Goal: Task Accomplishment & Management: Manage account settings

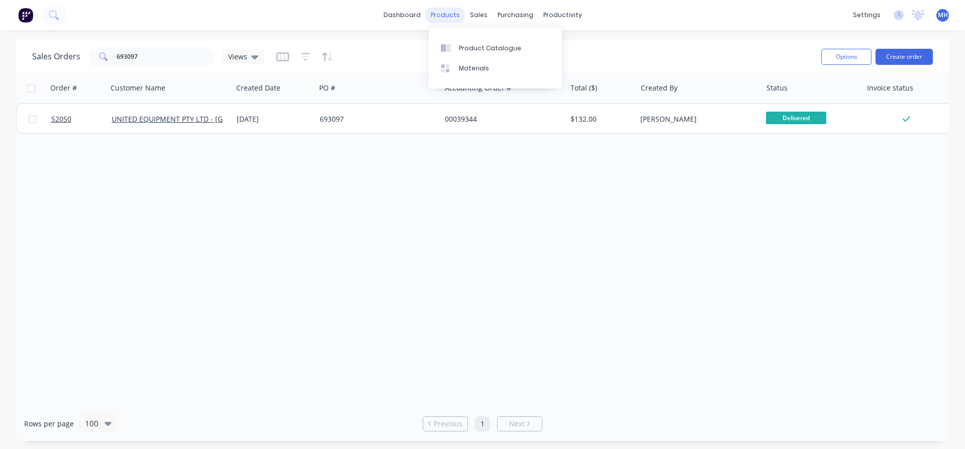
click at [445, 16] on div "products" at bounding box center [445, 15] width 39 height 15
click at [469, 44] on div "Product Catalogue" at bounding box center [490, 48] width 62 height 9
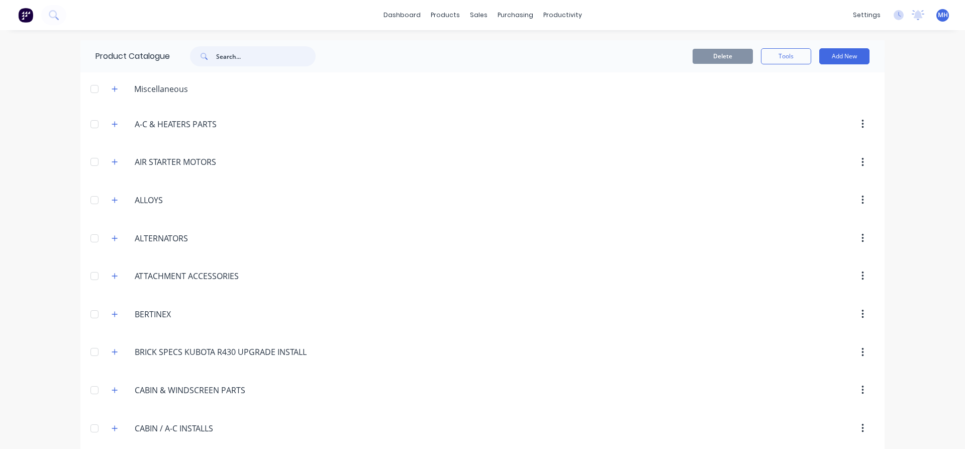
click at [249, 56] on input "text" at bounding box center [266, 56] width 100 height 20
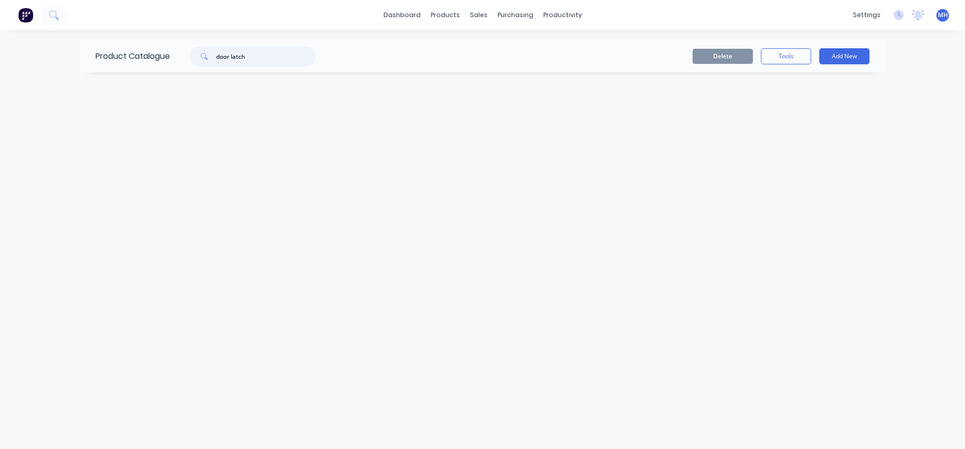
type input "door latch"
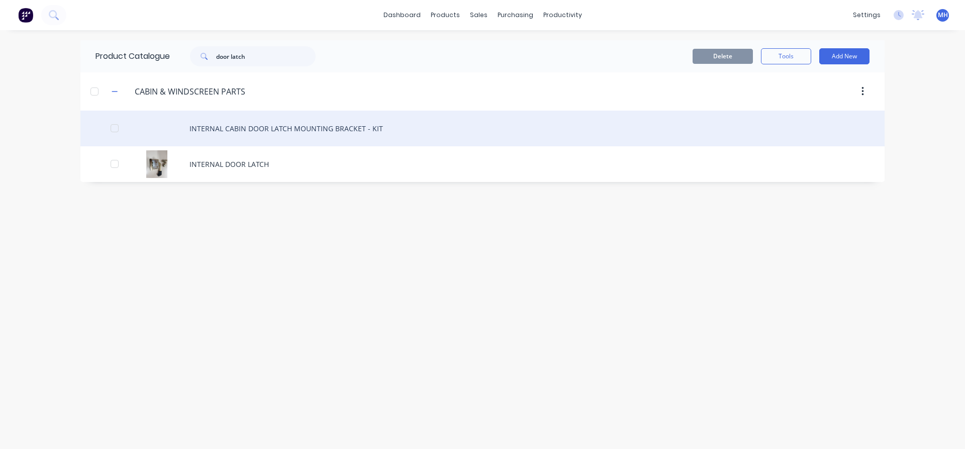
click at [234, 131] on div "INTERNAL CABIN DOOR LATCH MOUNTING BRACKET - KIT" at bounding box center [482, 129] width 804 height 36
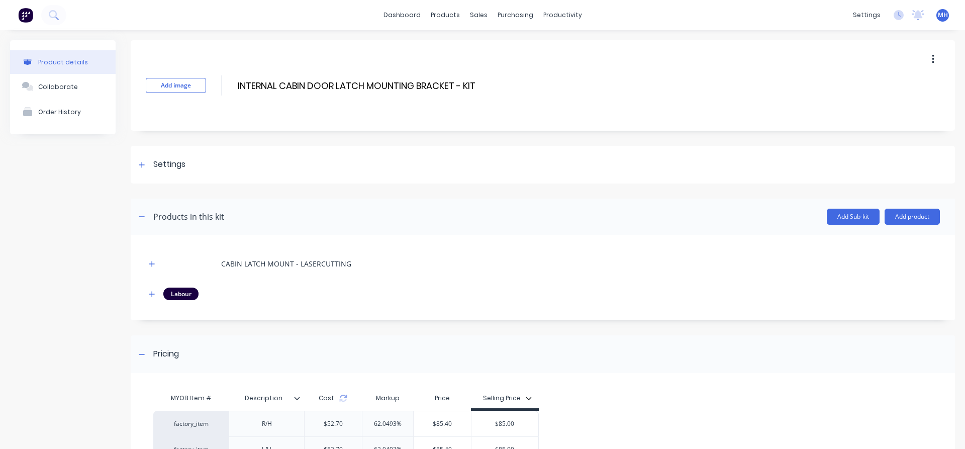
scroll to position [111, 0]
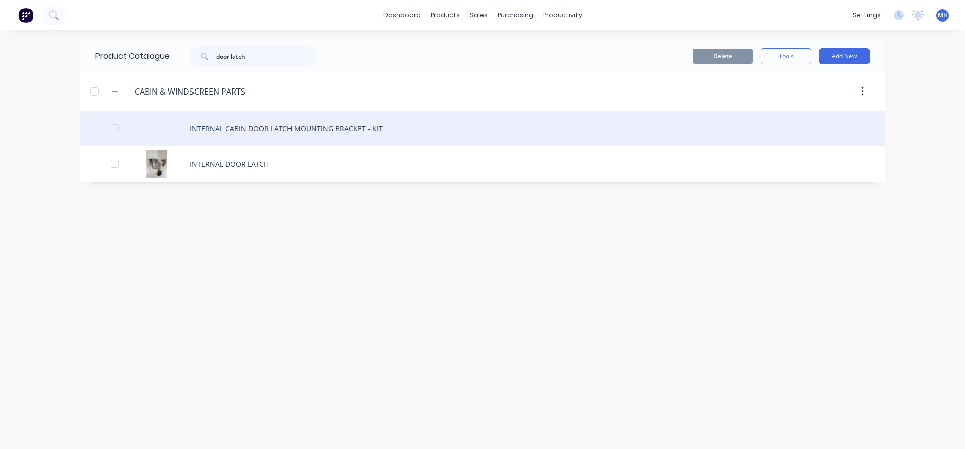
click at [235, 128] on div "INTERNAL CABIN DOOR LATCH MOUNTING BRACKET - KIT" at bounding box center [482, 129] width 804 height 36
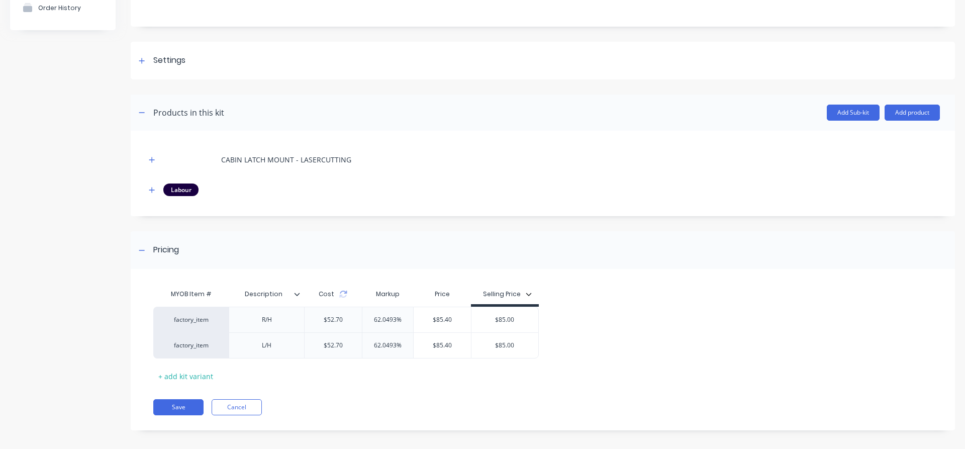
scroll to position [111, 0]
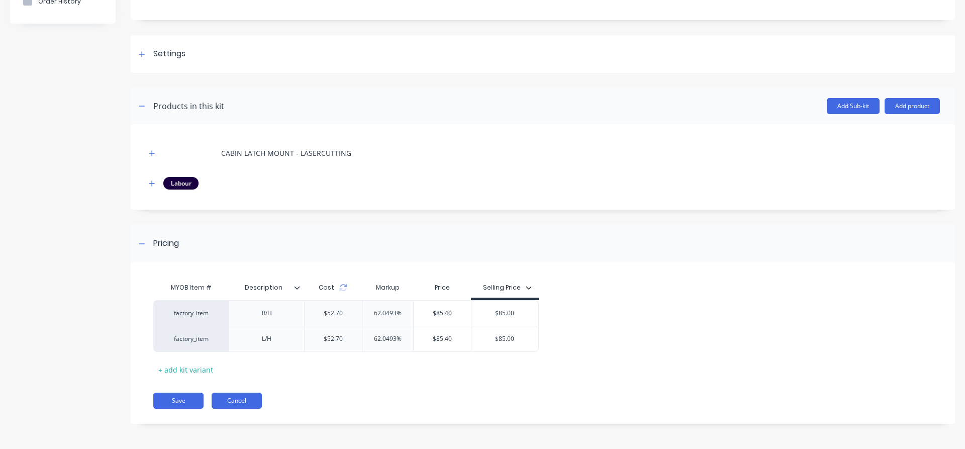
click at [241, 403] on button "Cancel" at bounding box center [237, 401] width 50 height 16
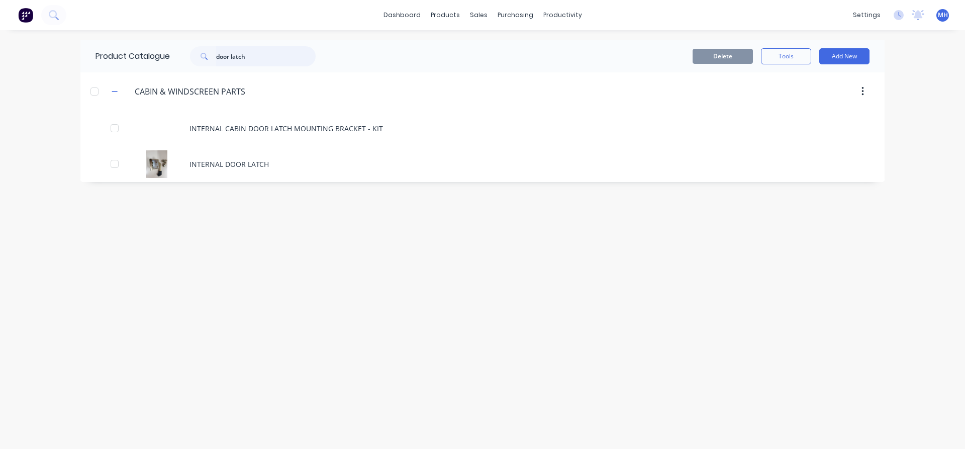
click at [254, 60] on input "door latch" at bounding box center [266, 56] width 100 height 20
type input "door handle"
click at [165, 135] on div "DOOR HANDLE" at bounding box center [482, 129] width 804 height 36
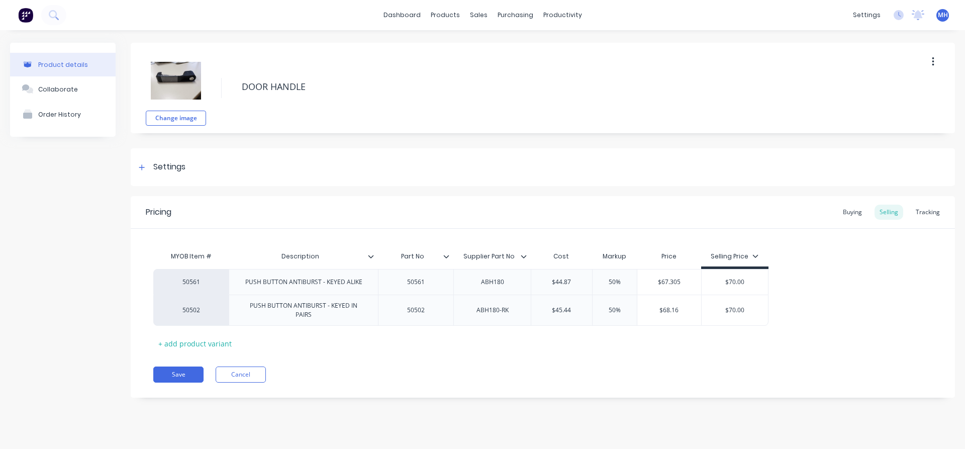
type textarea "x"
click at [479, 16] on div "sales" at bounding box center [479, 15] width 28 height 15
click at [499, 51] on div "Sales Orders" at bounding box center [516, 48] width 41 height 9
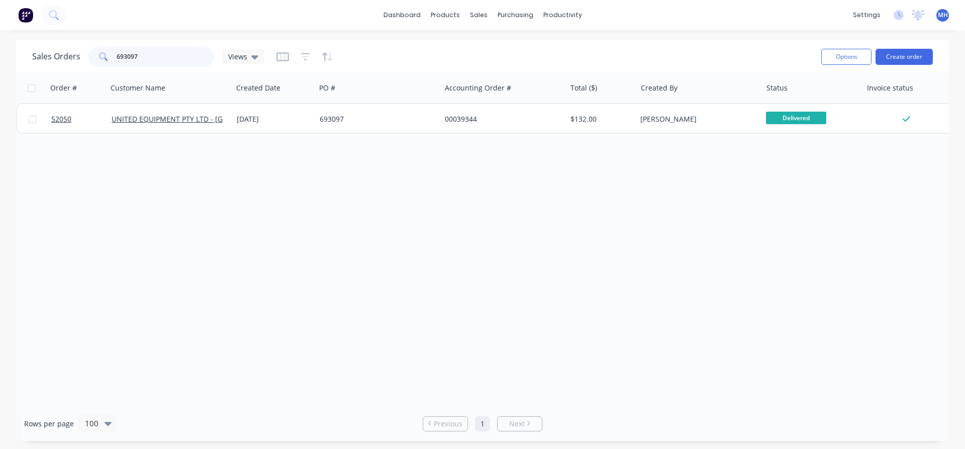
drag, startPoint x: 143, startPoint y: 55, endPoint x: 73, endPoint y: 59, distance: 69.5
click at [117, 59] on input "693097" at bounding box center [166, 57] width 98 height 20
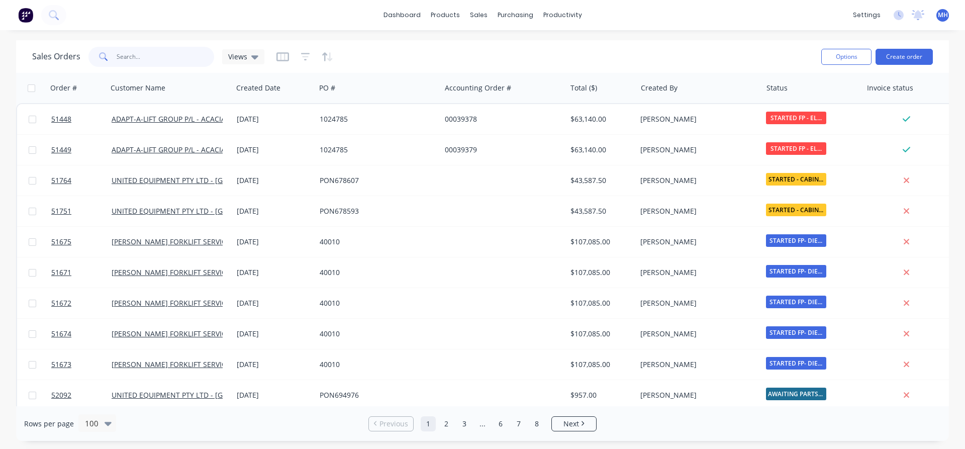
click at [146, 58] on input "text" at bounding box center [166, 57] width 98 height 20
type input "toyota"
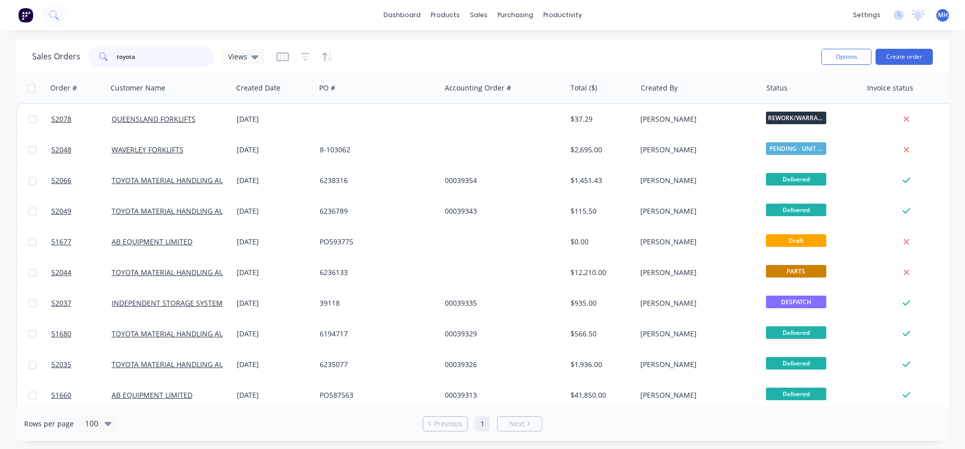
drag, startPoint x: 144, startPoint y: 57, endPoint x: 76, endPoint y: 60, distance: 67.9
click at [117, 60] on input "toyota" at bounding box center [166, 57] width 98 height 20
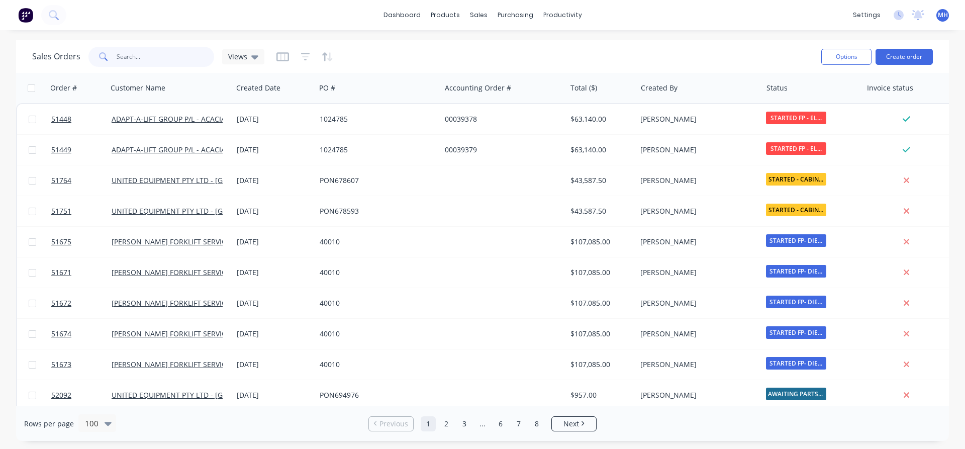
click at [135, 60] on input "text" at bounding box center [166, 57] width 98 height 20
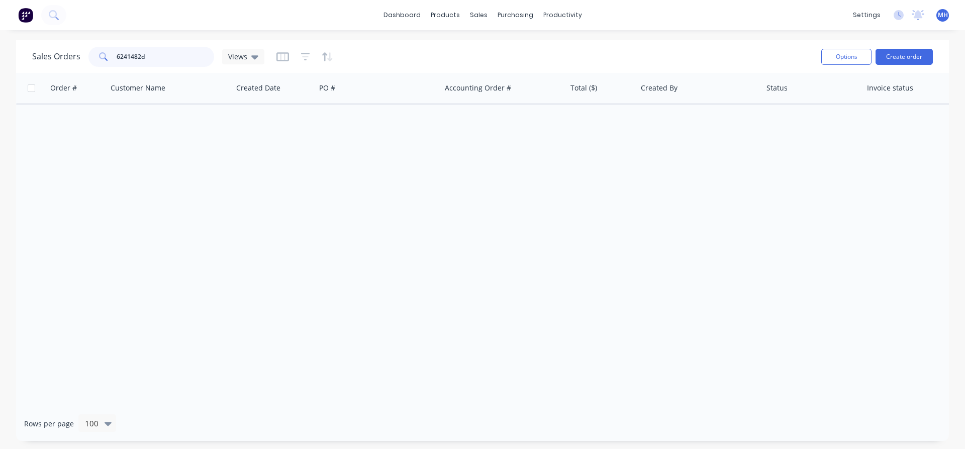
type input "6241482dl"
drag, startPoint x: 146, startPoint y: 56, endPoint x: 78, endPoint y: 56, distance: 68.4
click at [117, 56] on input "6241482dl" at bounding box center [166, 57] width 98 height 20
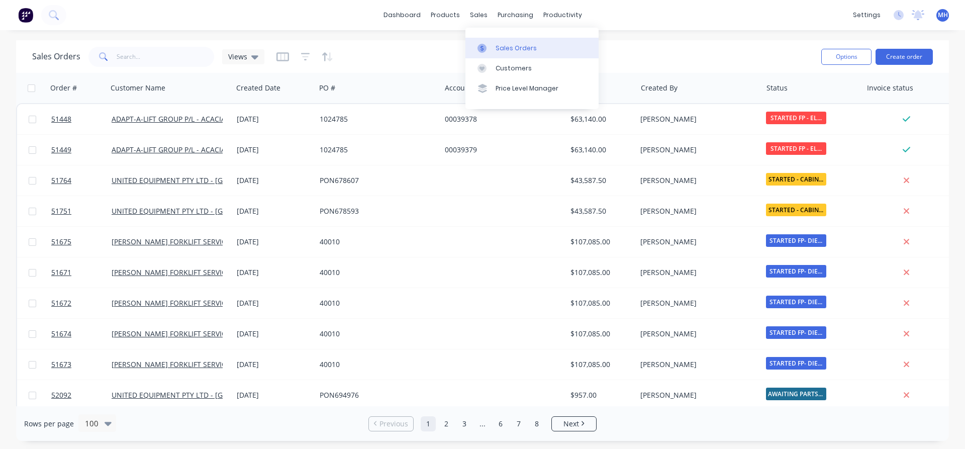
click at [508, 49] on div "Sales Orders" at bounding box center [516, 48] width 41 height 9
click at [512, 68] on div "Customers" at bounding box center [514, 68] width 36 height 9
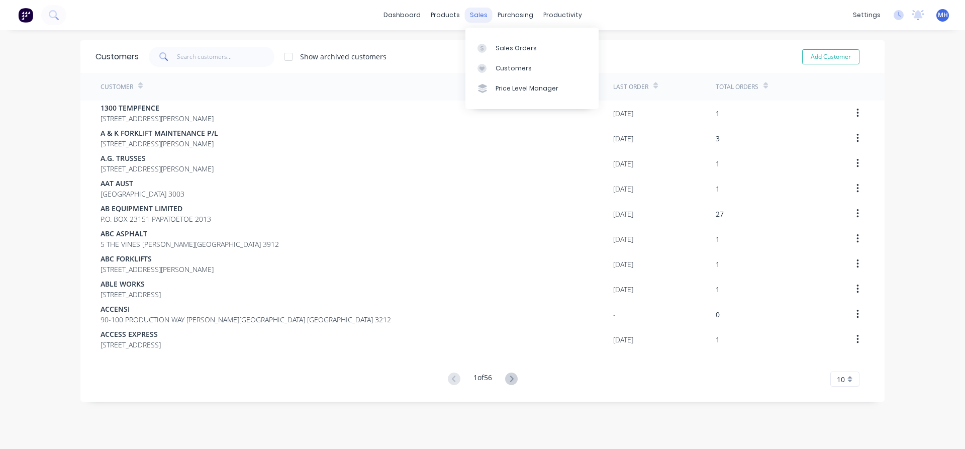
click at [476, 19] on div "sales" at bounding box center [479, 15] width 28 height 15
click at [517, 52] on div "Sales Orders" at bounding box center [516, 48] width 41 height 9
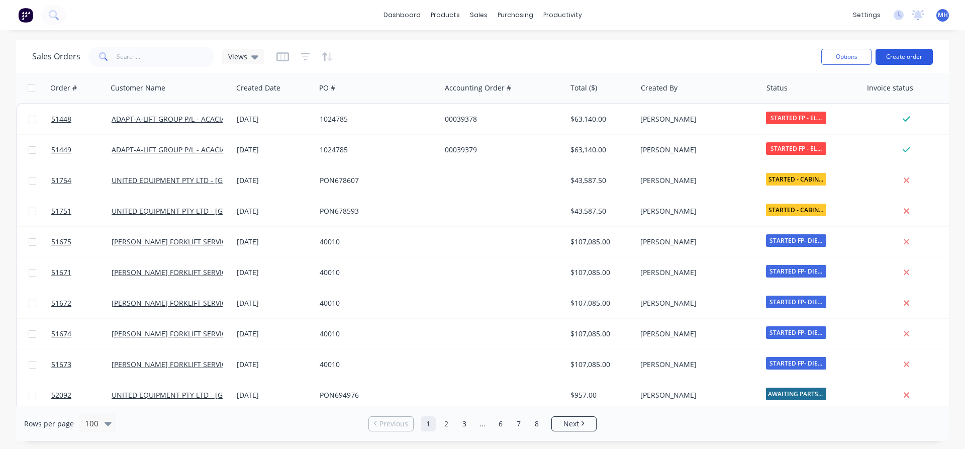
click at [917, 54] on button "Create order" at bounding box center [904, 57] width 57 height 16
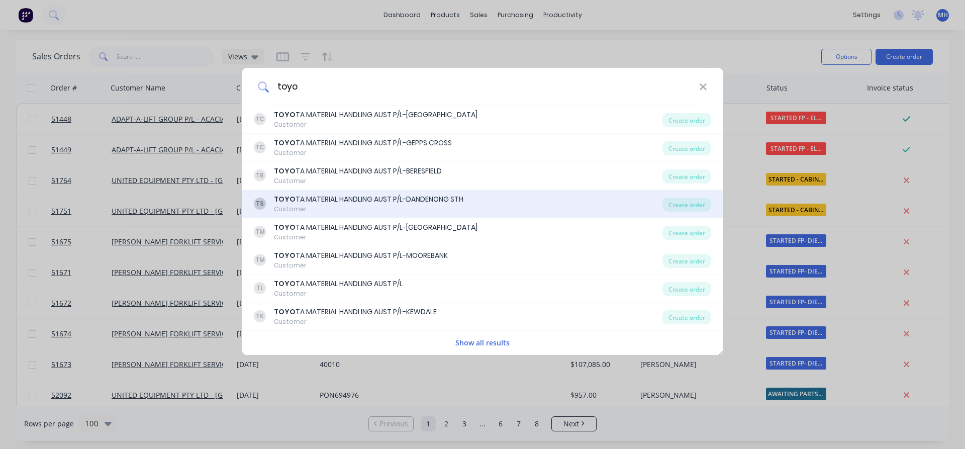
type input "toyo"
click at [424, 201] on div "TOYO TA MATERIAL HANDLING AUST P/L-DANDENONG STH" at bounding box center [369, 199] width 190 height 11
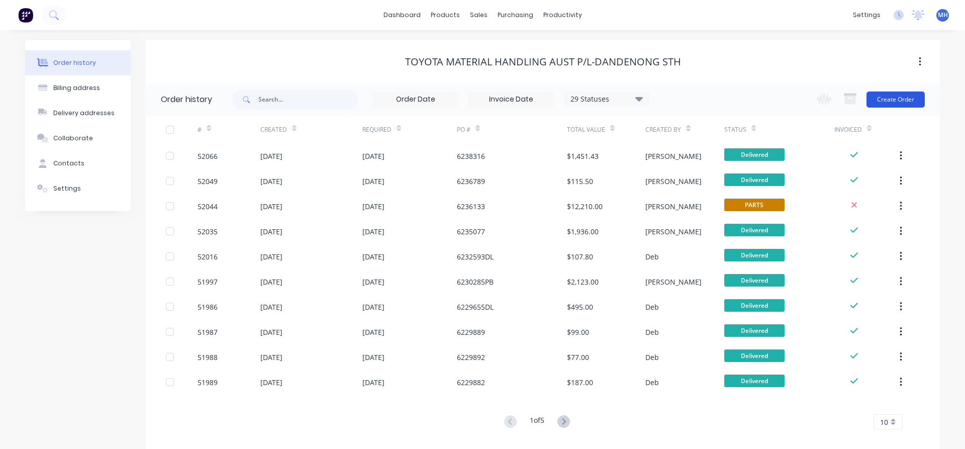
click at [891, 99] on button "Create Order" at bounding box center [896, 99] width 58 height 16
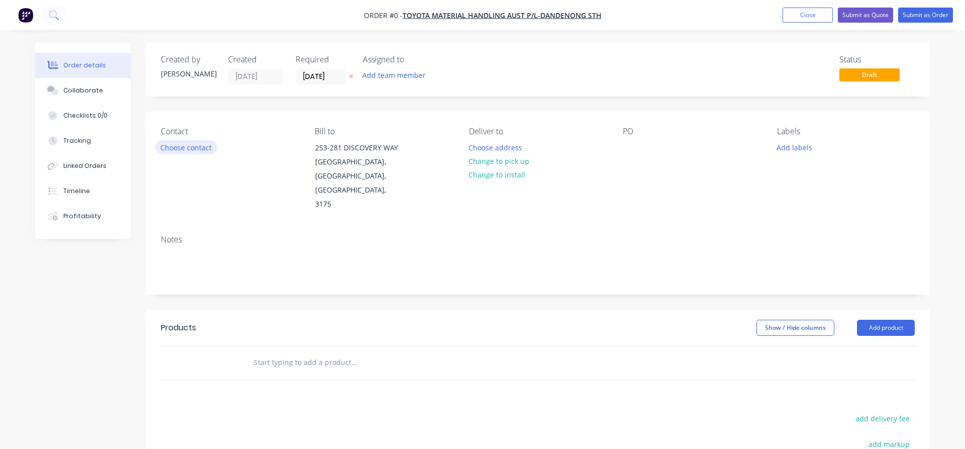
click at [191, 145] on button "Choose contact" at bounding box center [186, 147] width 62 height 14
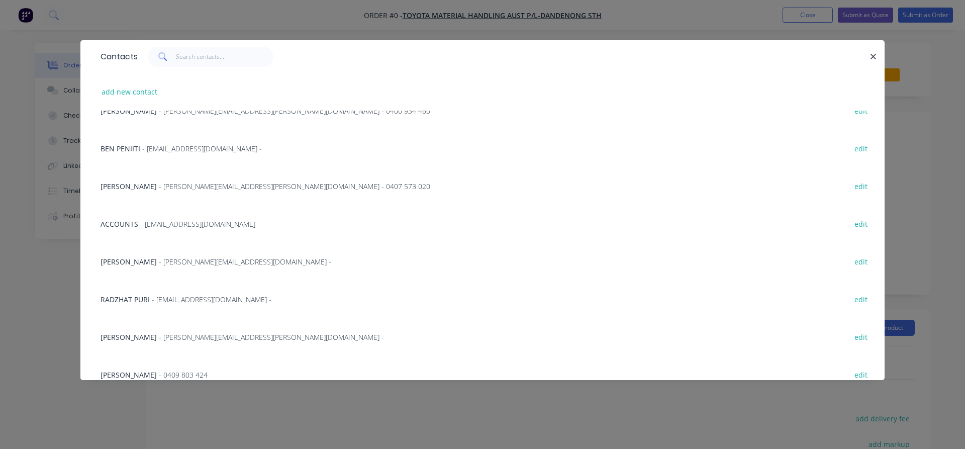
scroll to position [229, 0]
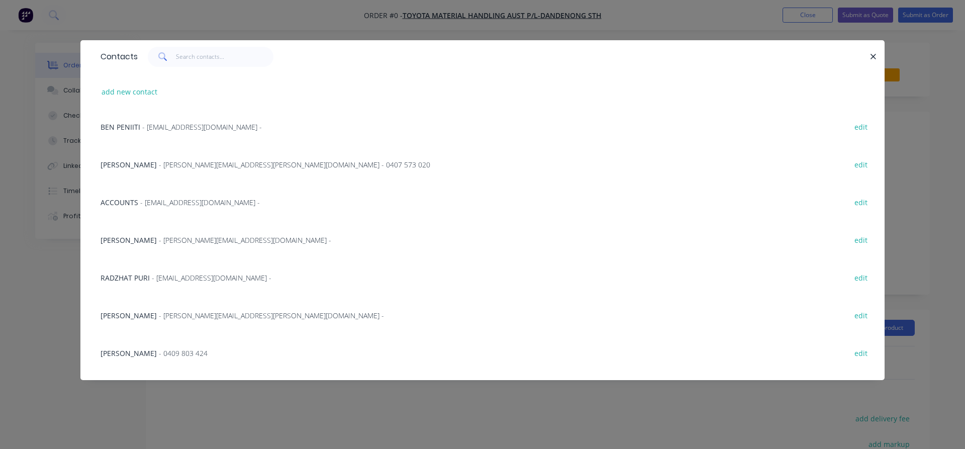
click at [121, 312] on span "[PERSON_NAME]" at bounding box center [129, 316] width 56 height 10
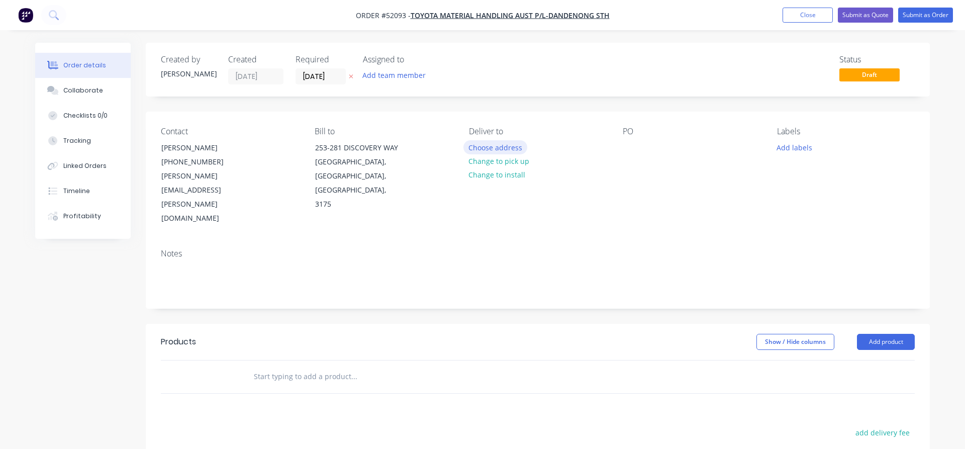
click at [501, 148] on button "Choose address" at bounding box center [495, 147] width 64 height 14
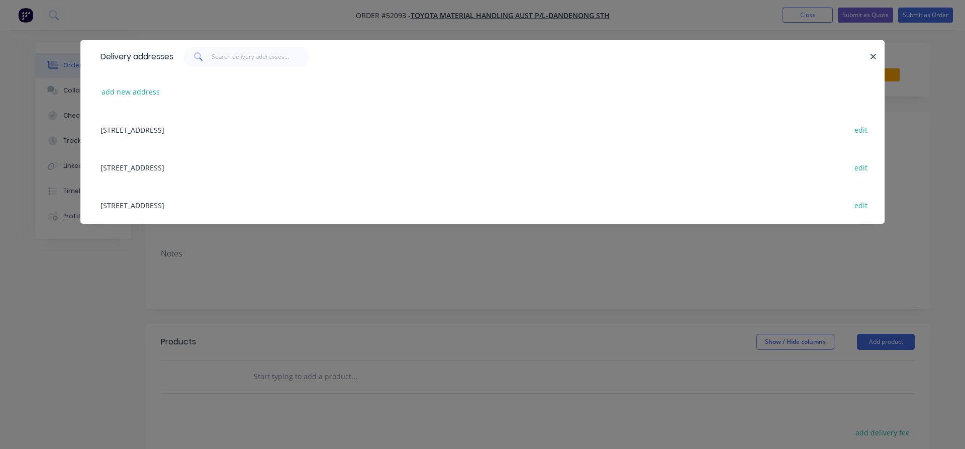
click at [189, 128] on div "[STREET_ADDRESS] edit" at bounding box center [483, 130] width 774 height 38
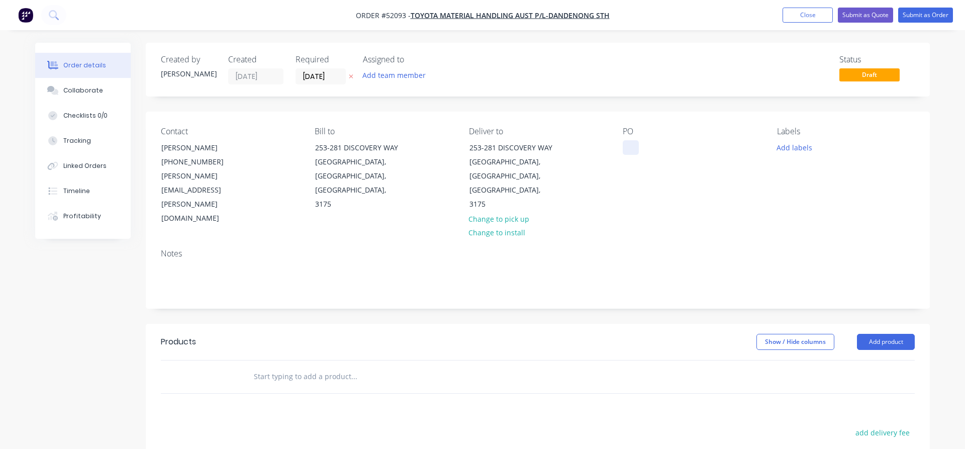
click at [624, 147] on div at bounding box center [631, 147] width 16 height 15
click at [272, 366] on input "text" at bounding box center [353, 376] width 201 height 20
type input "50574"
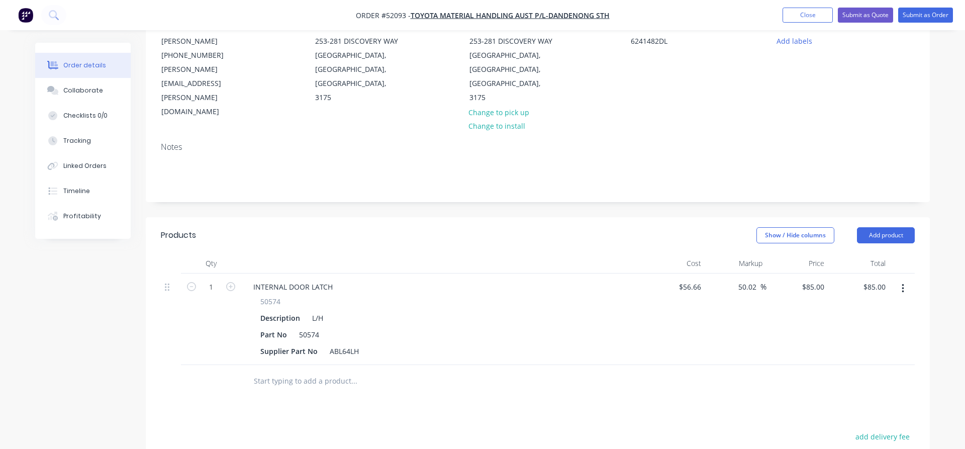
scroll to position [154, 0]
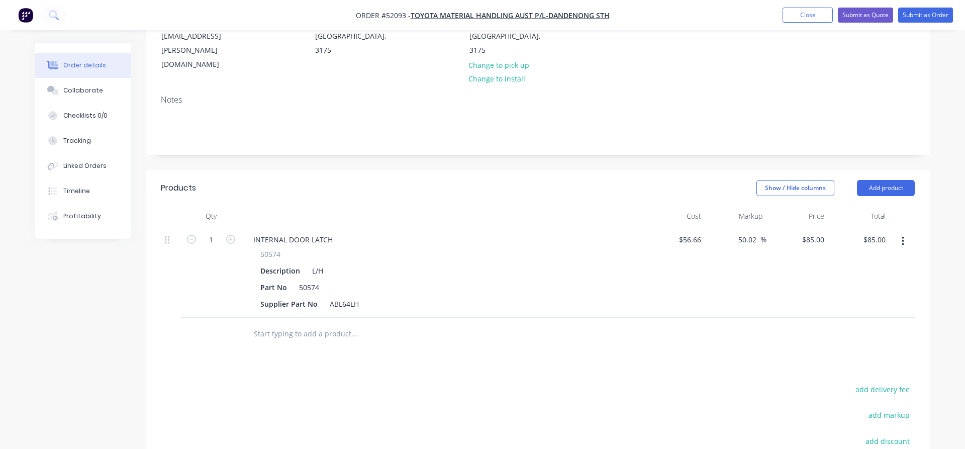
click at [257, 324] on input "text" at bounding box center [353, 334] width 201 height 20
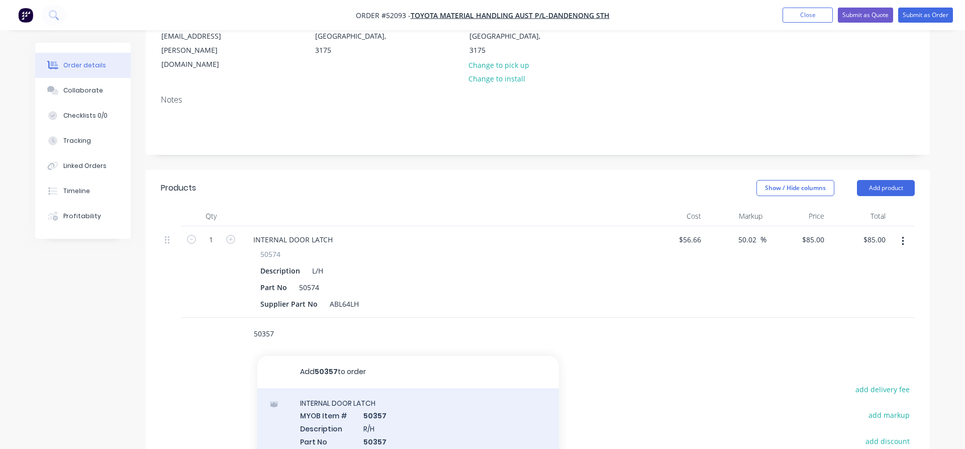
type input "50357"
click at [353, 388] on div "INTERNAL DOOR LATCH MYOB Item # 50357 Description R/H Part No 50357 Supplier Pa…" at bounding box center [408, 440] width 302 height 105
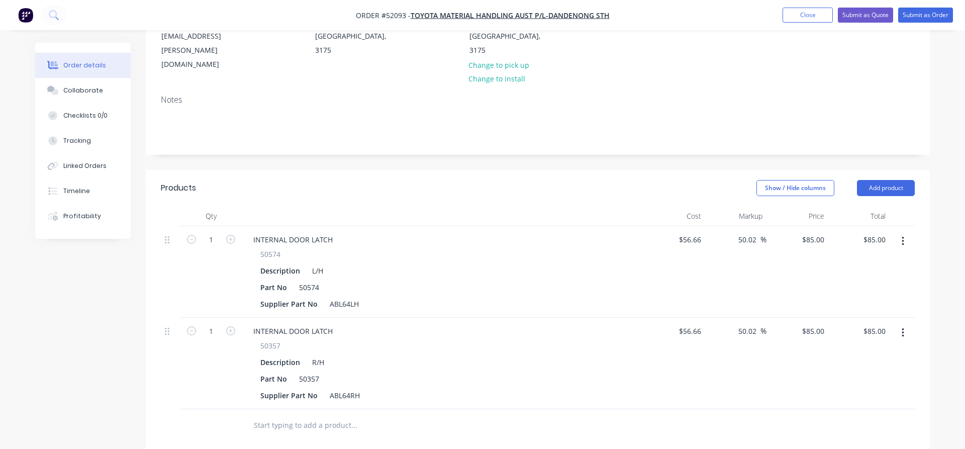
click at [255, 415] on input "text" at bounding box center [353, 425] width 201 height 20
type input "50561"
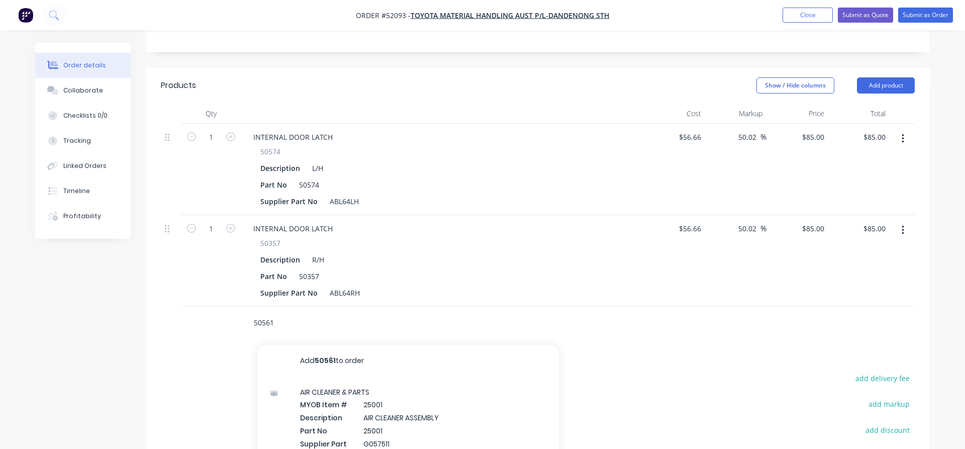
click at [267, 313] on input "50561" at bounding box center [353, 323] width 201 height 20
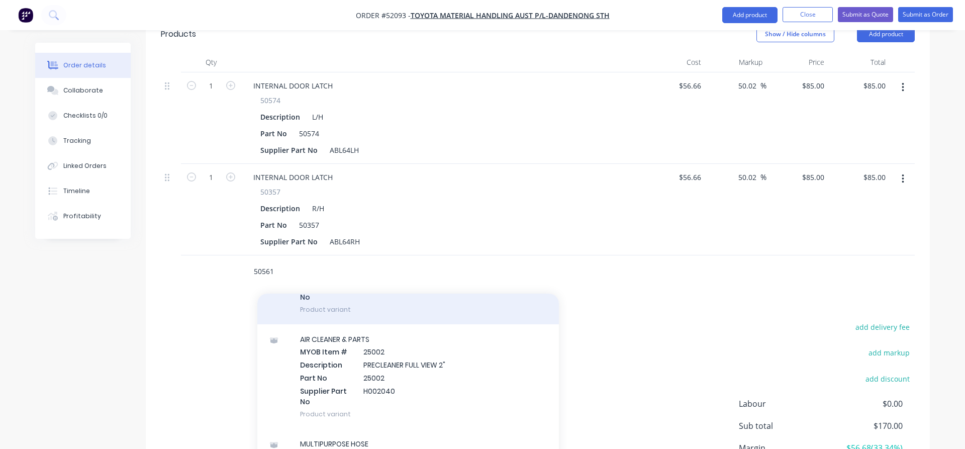
scroll to position [0, 0]
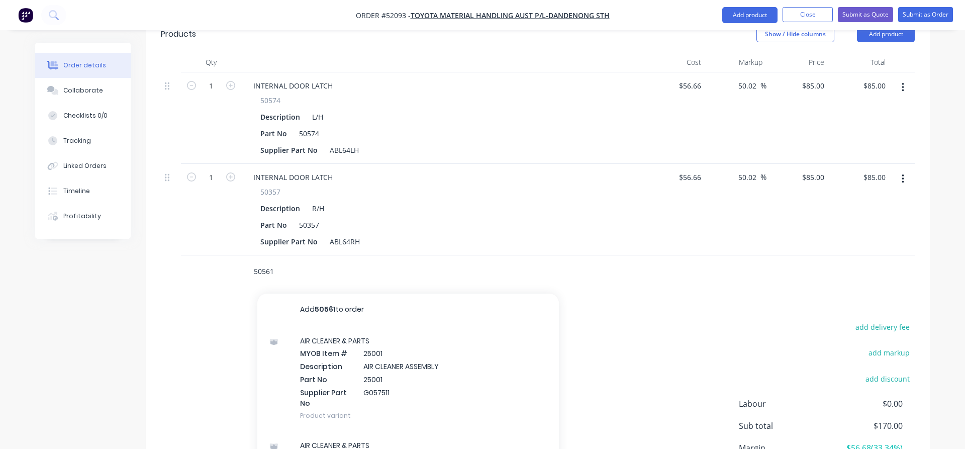
click at [277, 261] on input "50561" at bounding box center [353, 271] width 201 height 20
type input "5"
type input "50561"
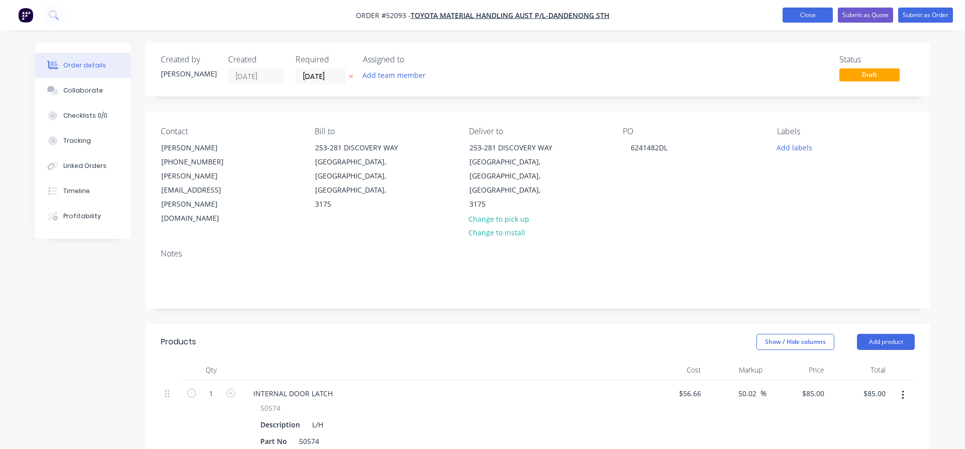
click at [808, 14] on button "Close" at bounding box center [808, 15] width 50 height 15
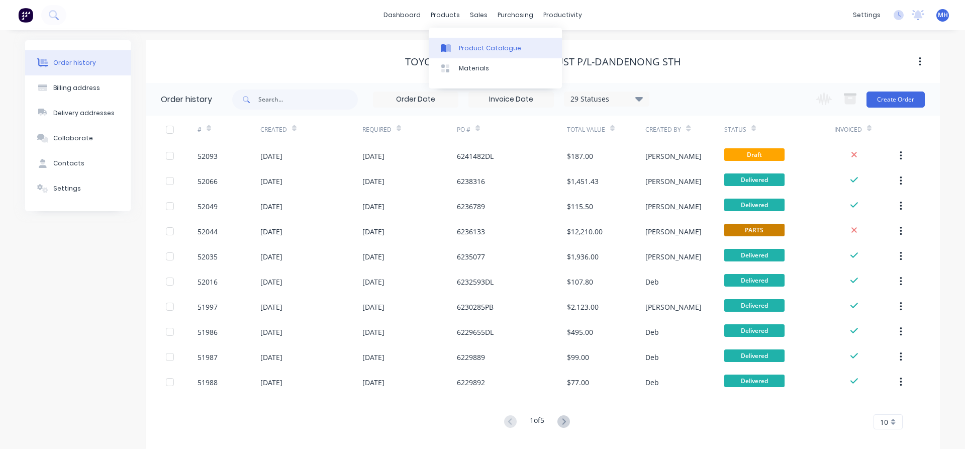
click at [457, 48] on link "Product Catalogue" at bounding box center [495, 48] width 133 height 20
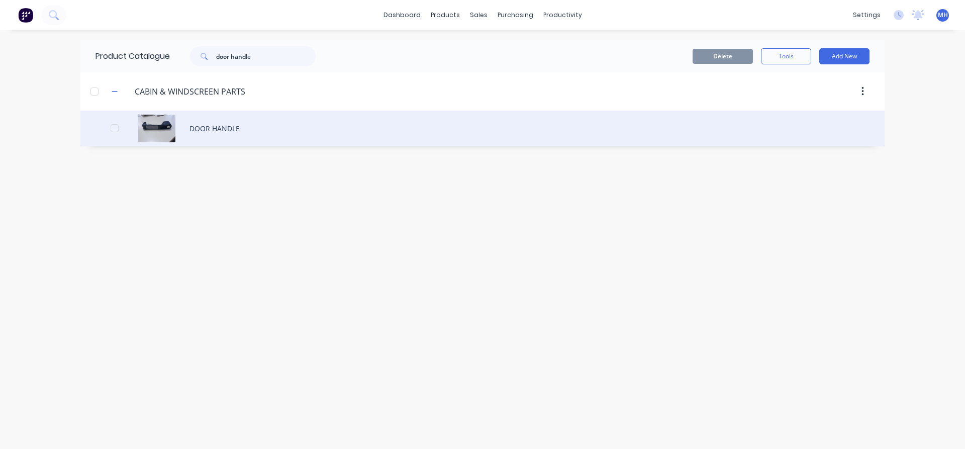
click at [209, 127] on div "DOOR HANDLE" at bounding box center [482, 129] width 804 height 36
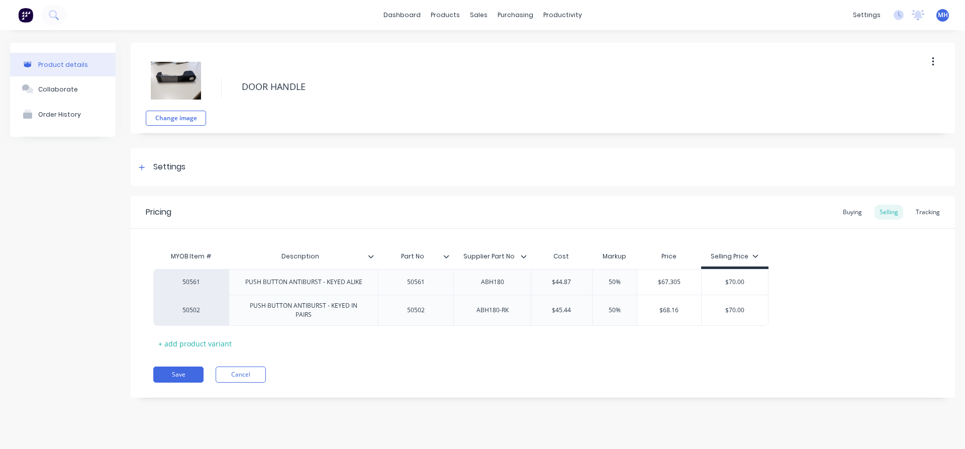
type textarea "x"
click at [241, 368] on button "Cancel" at bounding box center [241, 374] width 50 height 16
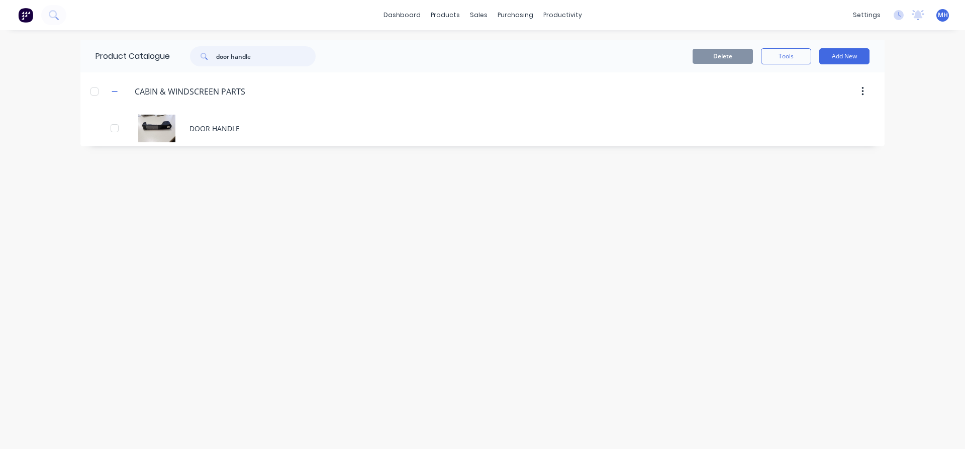
click at [218, 54] on input "door handle" at bounding box center [266, 56] width 100 height 20
drag, startPoint x: 281, startPoint y: 56, endPoint x: 207, endPoint y: 55, distance: 74.9
click at [216, 55] on input "INTERNAL door handle" at bounding box center [266, 56] width 100 height 20
type input "e"
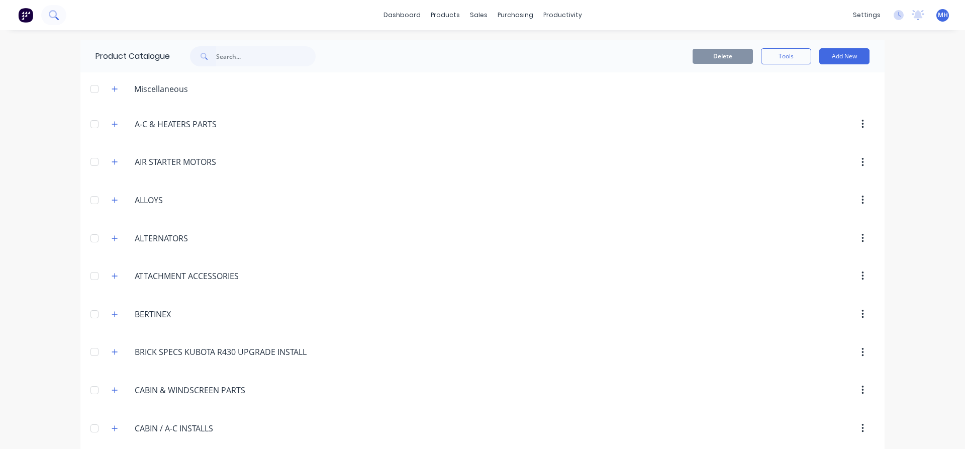
click at [53, 13] on icon at bounding box center [54, 15] width 10 height 10
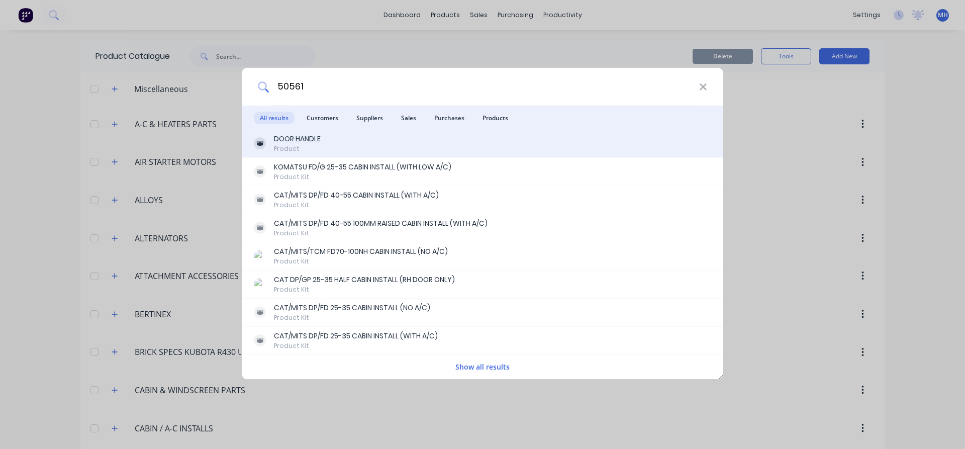
type input "50561"
click at [291, 141] on div "DOOR HANDLE" at bounding box center [297, 139] width 47 height 11
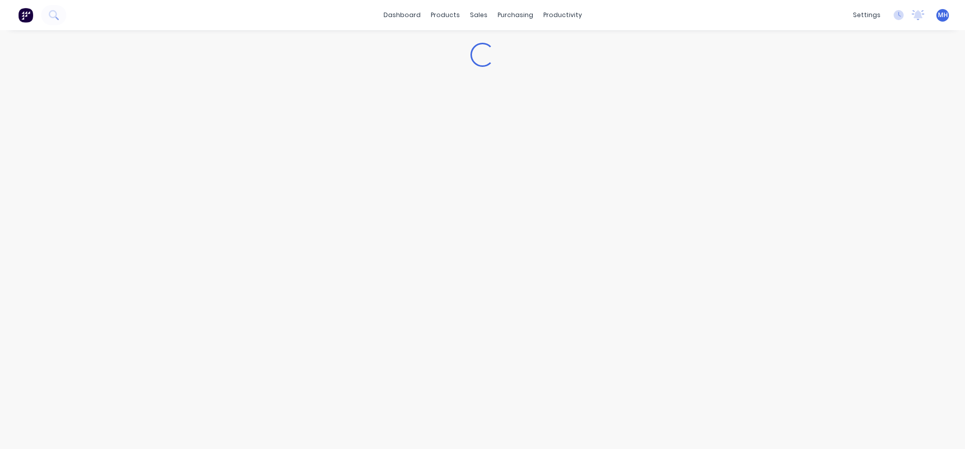
type textarea "x"
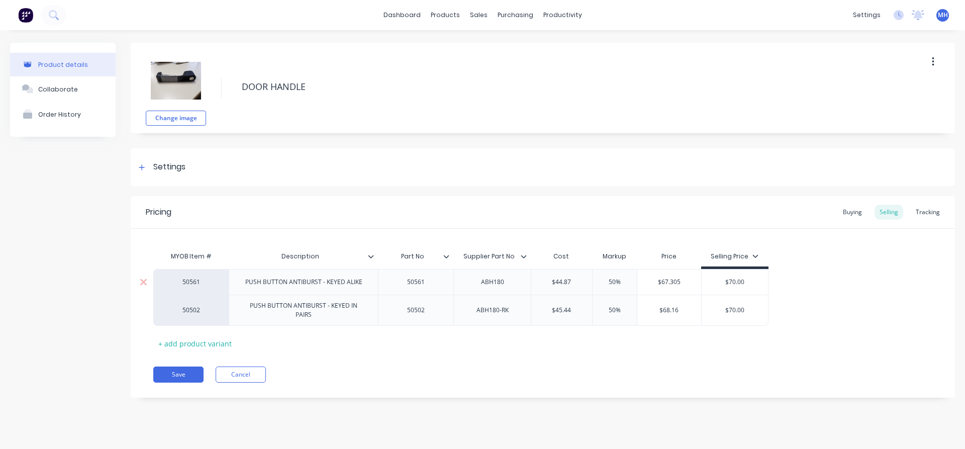
click at [193, 283] on div "50561" at bounding box center [190, 281] width 55 height 9
click at [404, 380] on div "Pricing Buying Selling Tracking MYOB Item # Description Part No Supplier Part N…" at bounding box center [543, 297] width 824 height 202
type input "$70.00"
click at [737, 283] on input "$70.00" at bounding box center [735, 281] width 67 height 9
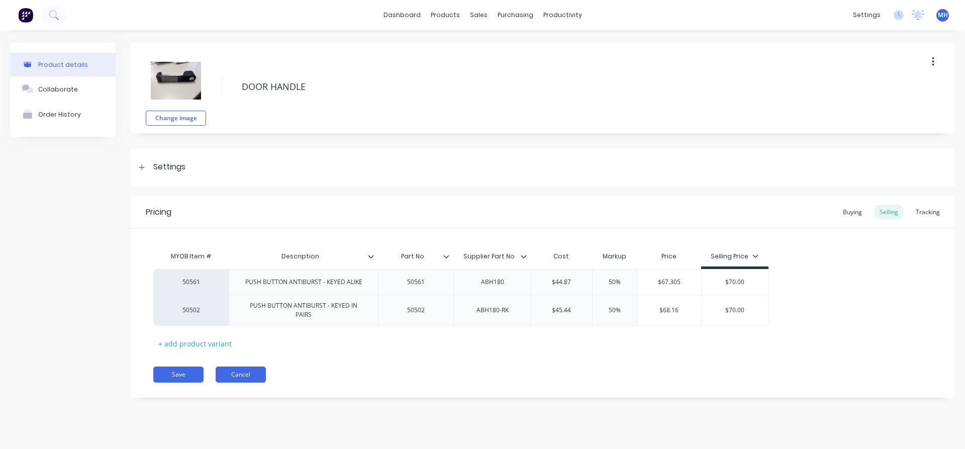
click at [247, 371] on button "Cancel" at bounding box center [241, 374] width 50 height 16
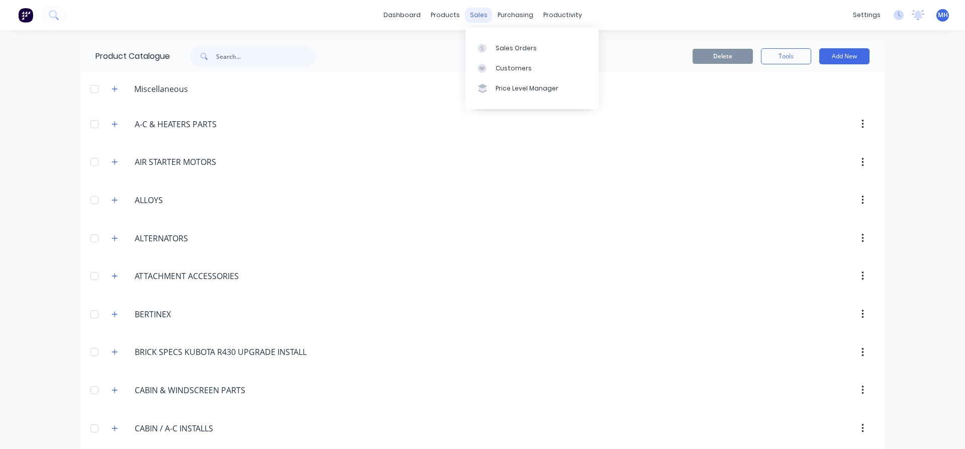
click at [484, 17] on div "sales" at bounding box center [479, 15] width 28 height 15
click at [511, 48] on div "Sales Orders" at bounding box center [516, 48] width 41 height 9
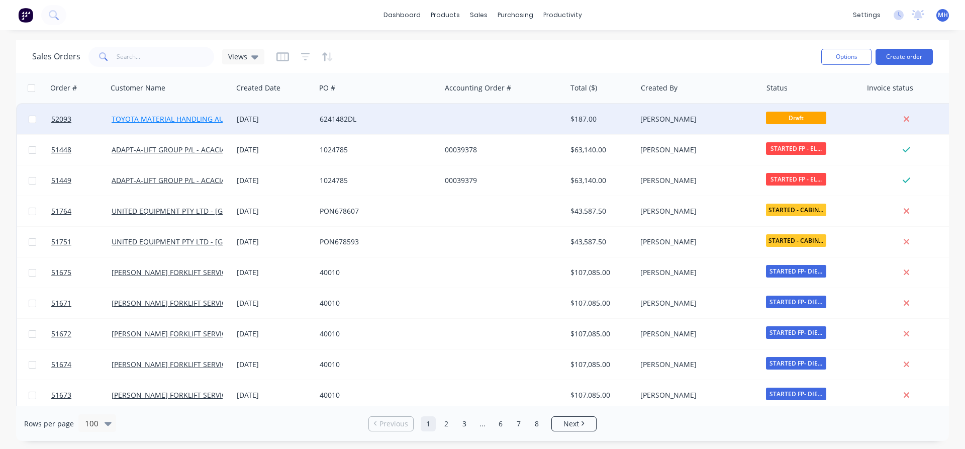
click at [211, 119] on link "TOYOTA MATERIAL HANDLING AUST P/L-DANDENONG STH" at bounding box center [210, 119] width 196 height 10
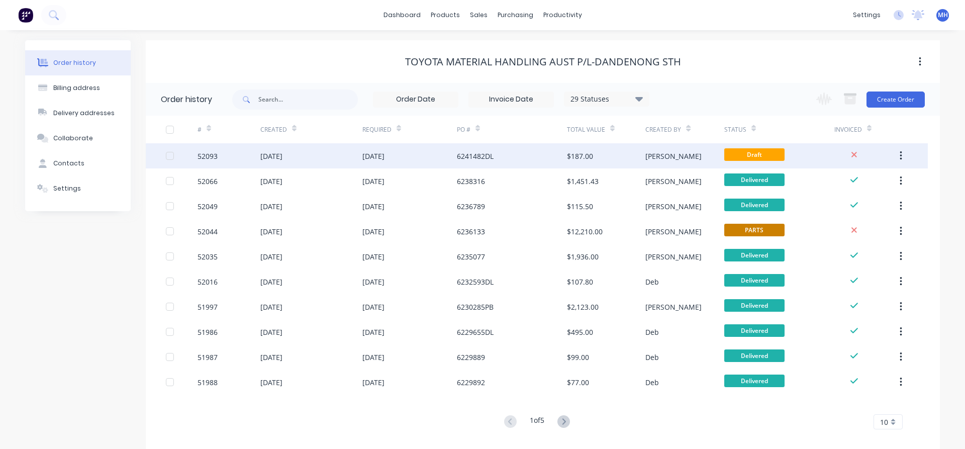
click at [283, 153] on div "[DATE]" at bounding box center [271, 156] width 22 height 11
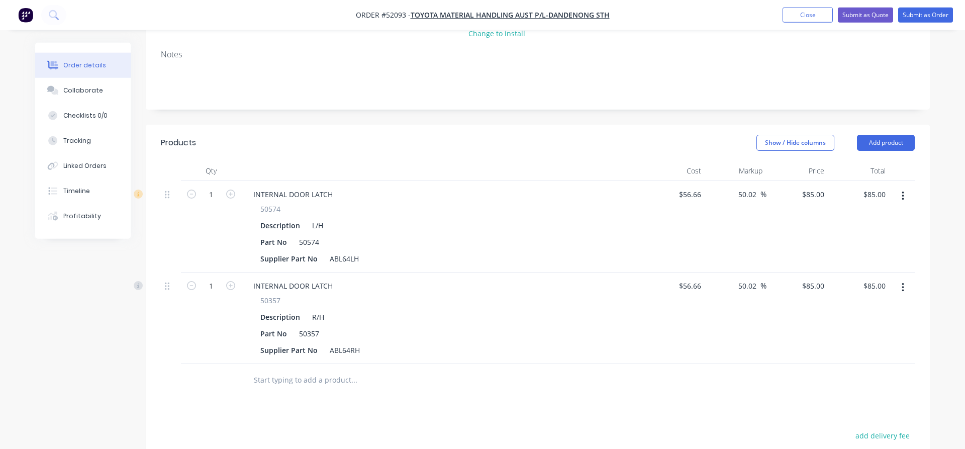
scroll to position [205, 0]
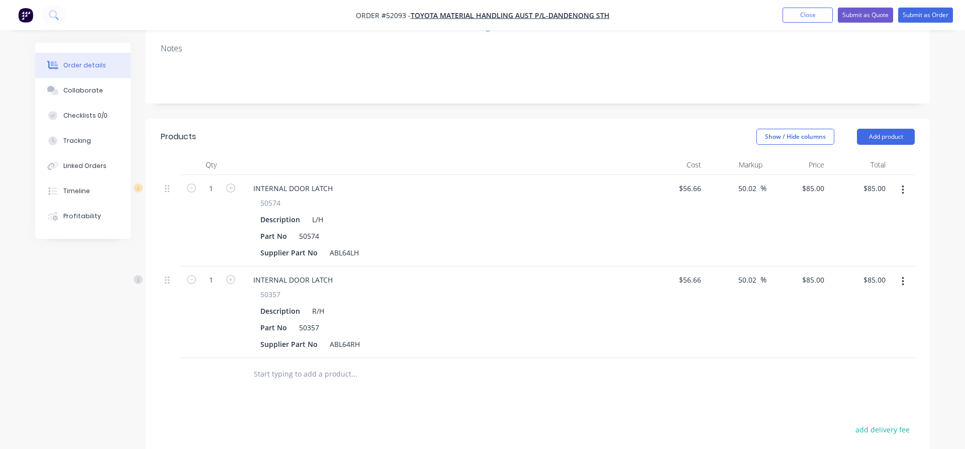
click at [256, 364] on input "text" at bounding box center [353, 374] width 201 height 20
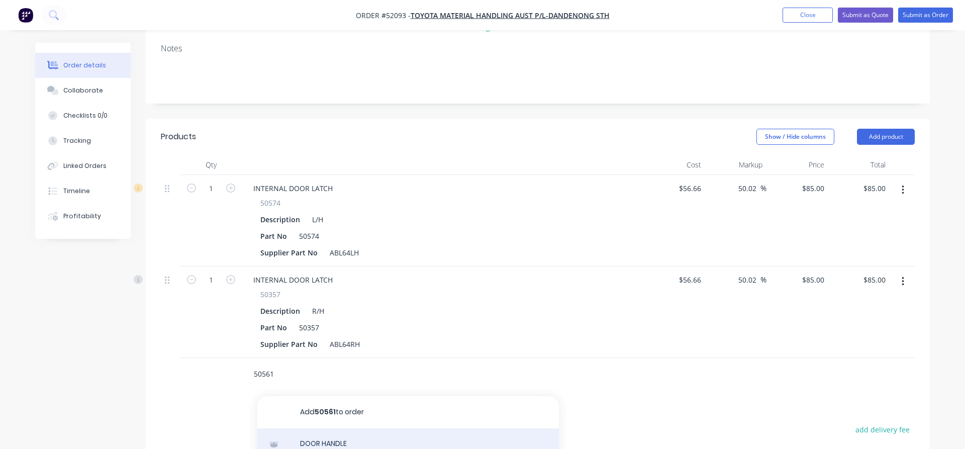
type input "50561"
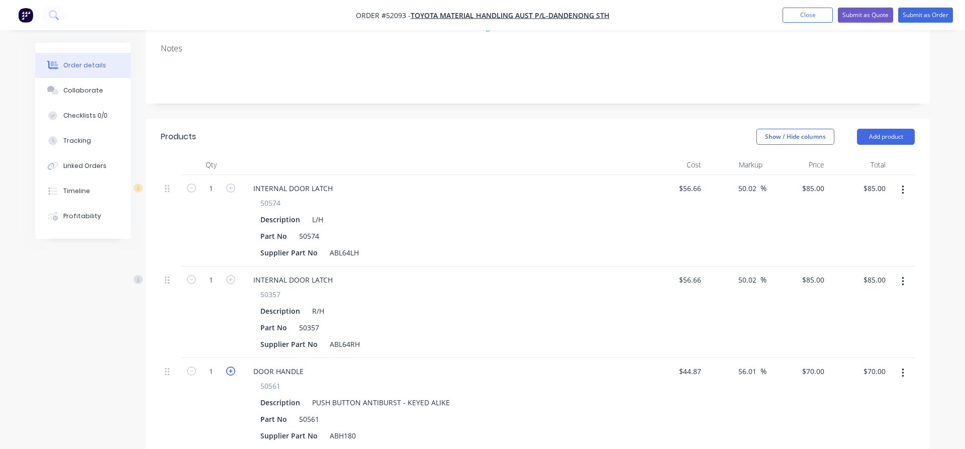
click at [230, 366] on icon "button" at bounding box center [230, 370] width 9 height 9
type input "2"
type input "$140.00"
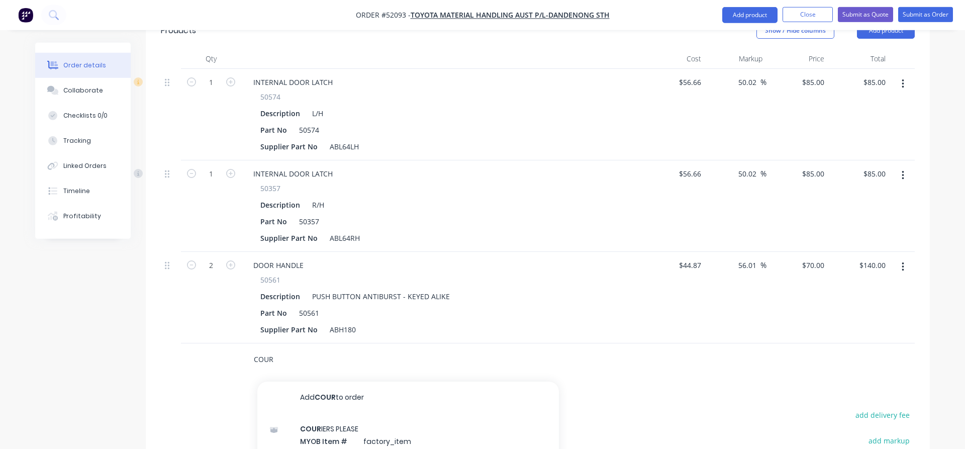
scroll to position [359, 0]
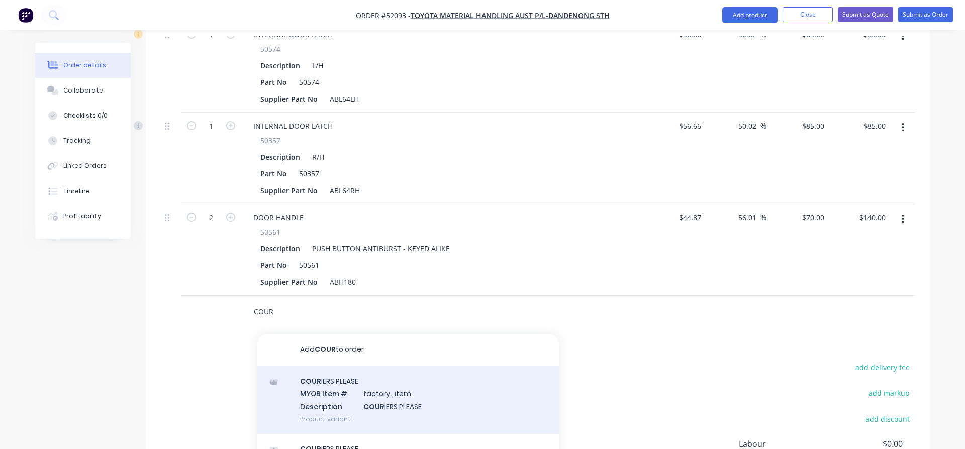
type input "COUR"
click at [324, 366] on div "COUR IERS PLEASE MYOB Item # factory_item Description COUR IERS PLEASE Product …" at bounding box center [408, 400] width 302 height 68
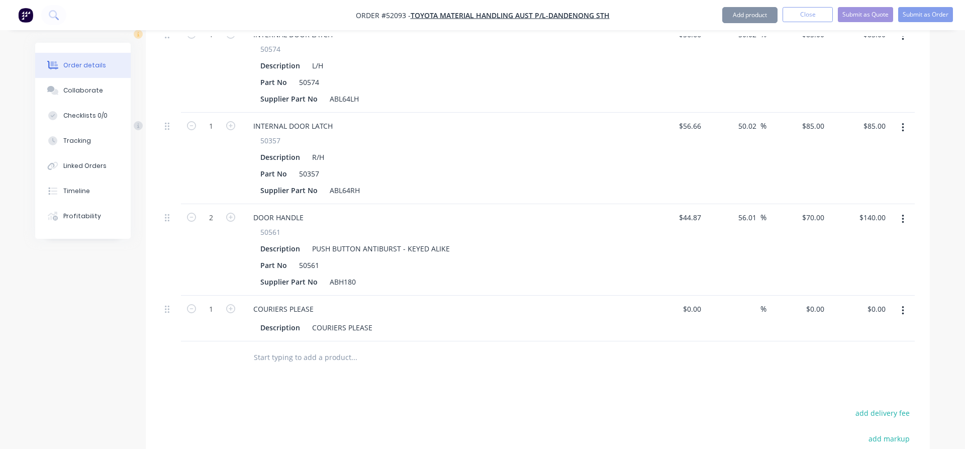
type input "$20.00"
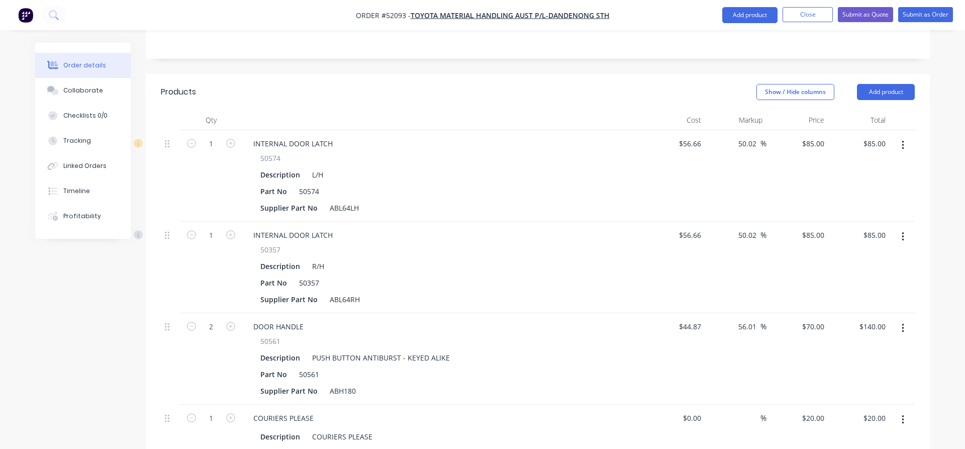
scroll to position [242, 0]
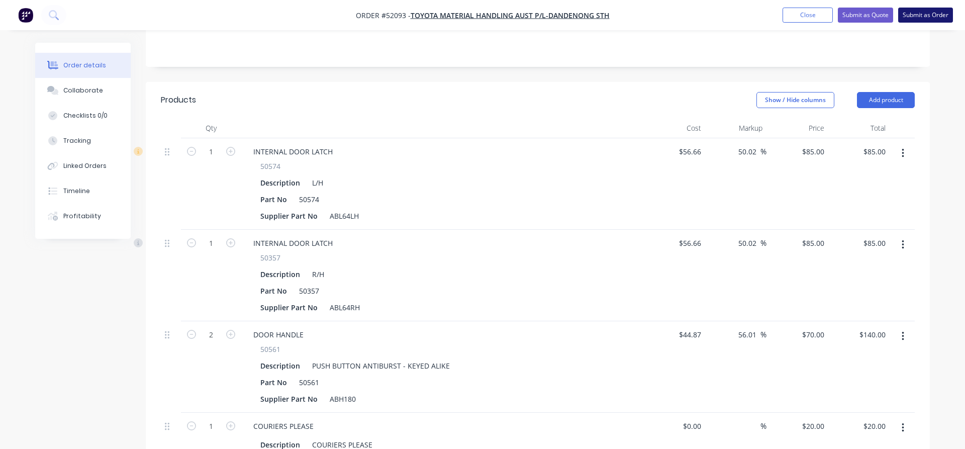
click at [923, 15] on button "Submit as Order" at bounding box center [925, 15] width 55 height 15
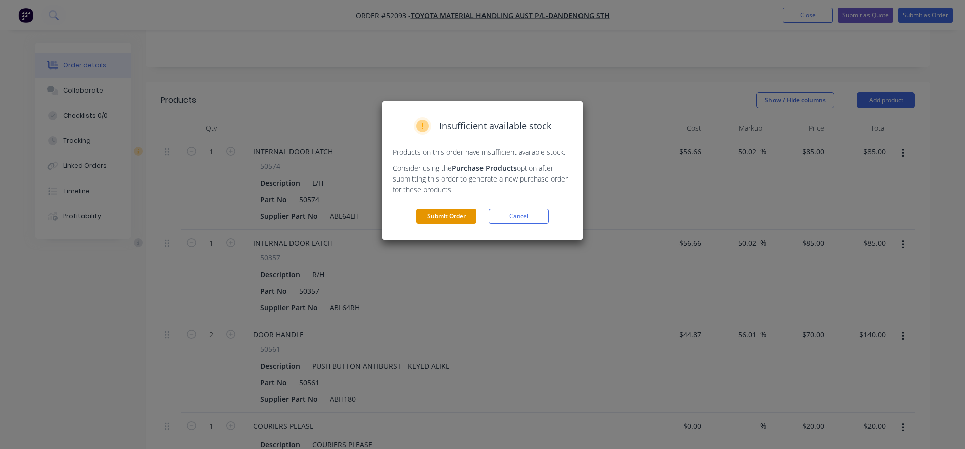
click at [453, 218] on button "Submit Order" at bounding box center [446, 216] width 60 height 15
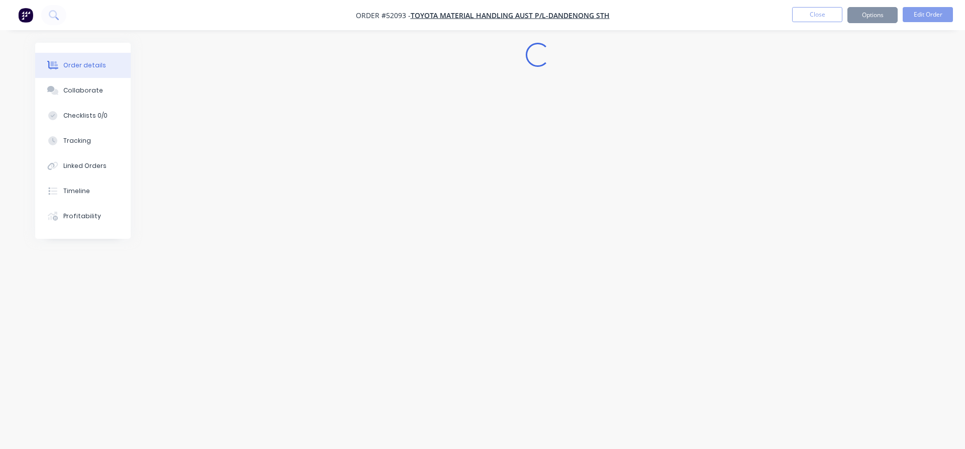
scroll to position [0, 0]
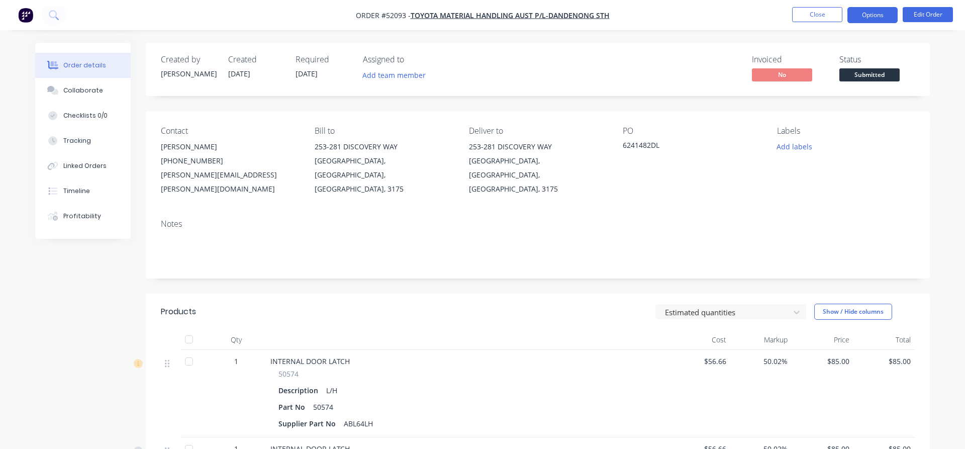
click at [878, 19] on button "Options" at bounding box center [873, 15] width 50 height 16
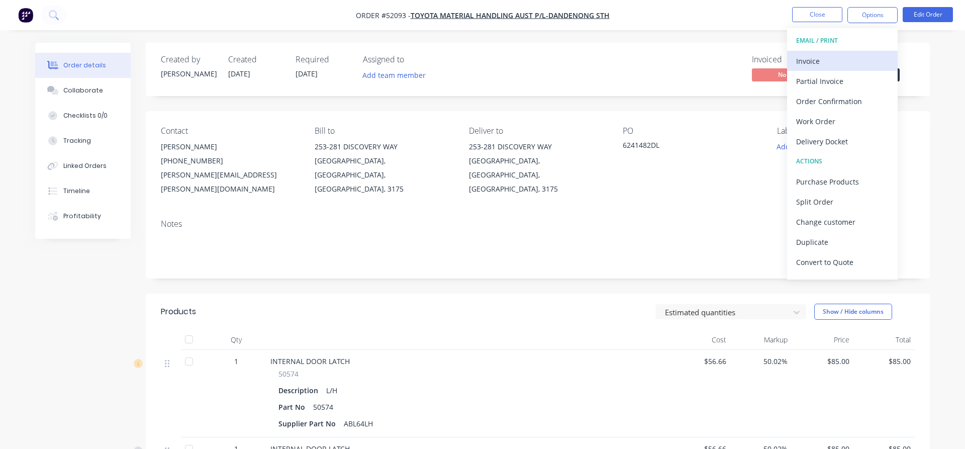
click at [809, 60] on div "Invoice" at bounding box center [842, 61] width 92 height 15
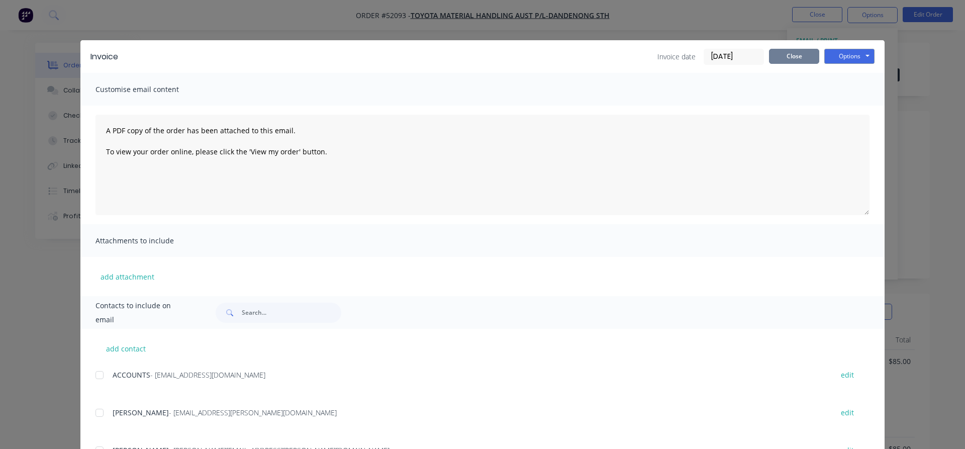
click at [802, 59] on button "Close" at bounding box center [794, 56] width 50 height 15
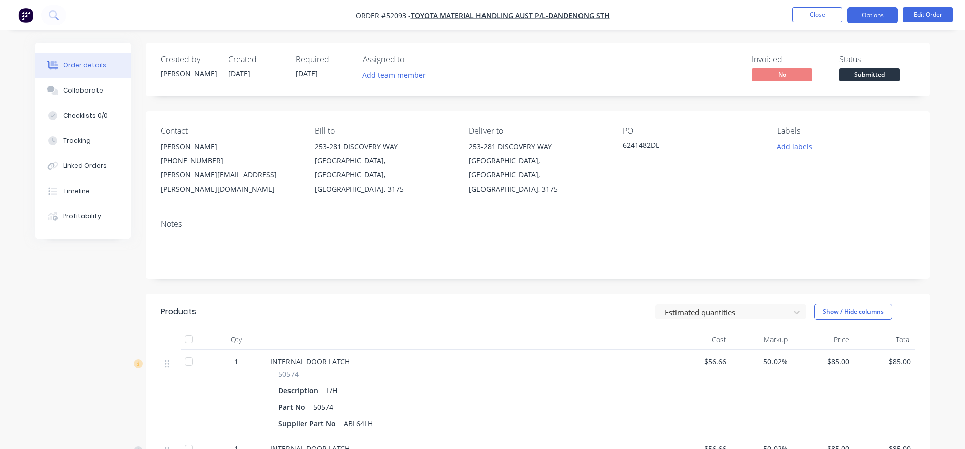
click at [872, 14] on button "Options" at bounding box center [873, 15] width 50 height 16
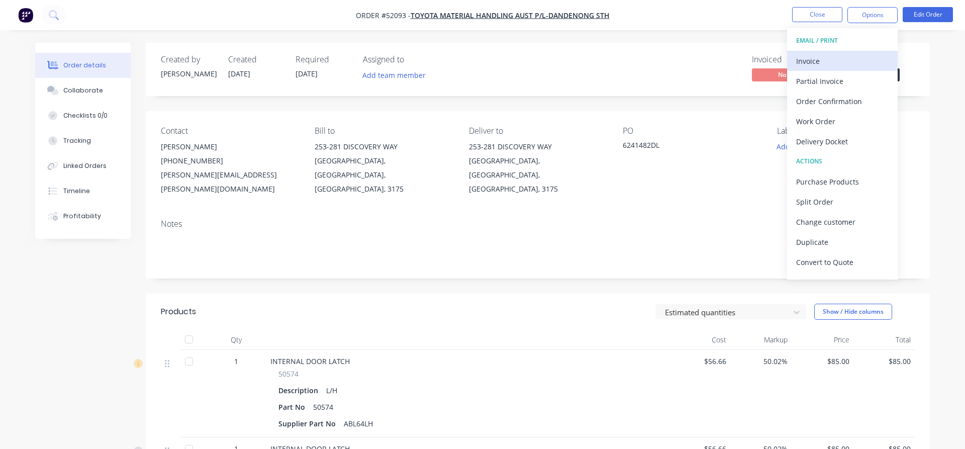
click at [834, 61] on div "Invoice" at bounding box center [842, 61] width 92 height 15
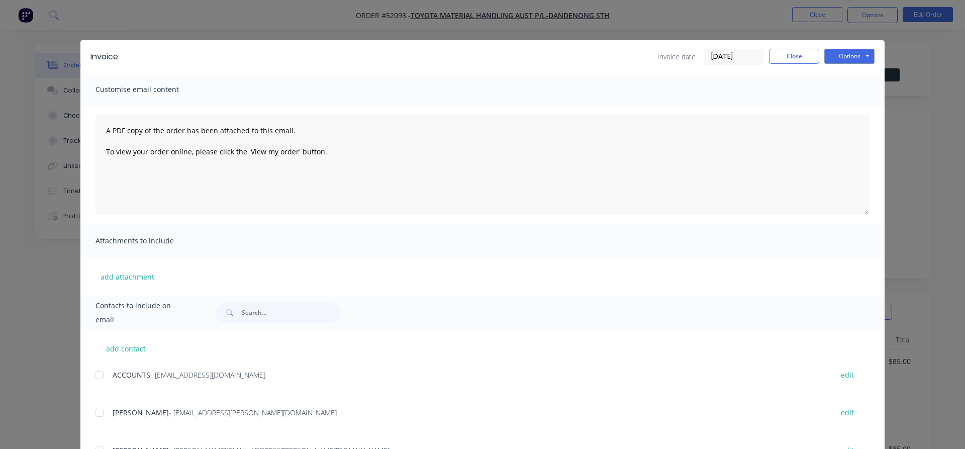
click at [98, 375] on div at bounding box center [99, 375] width 20 height 20
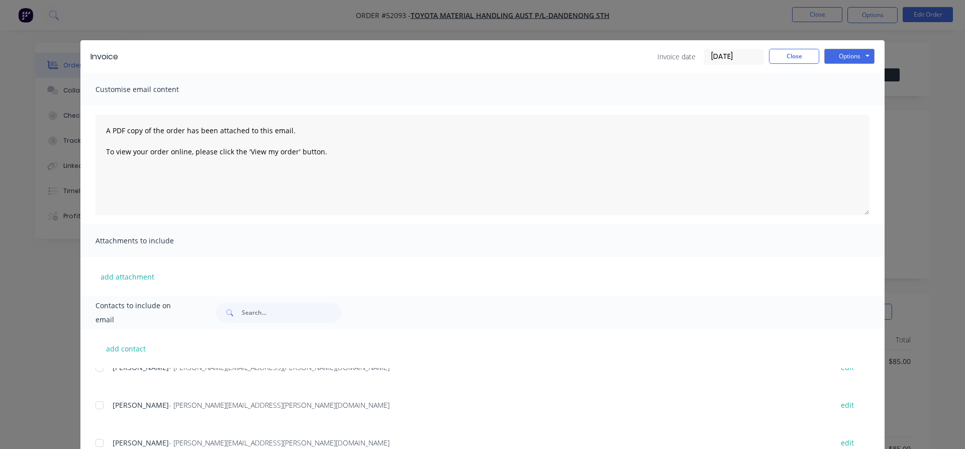
scroll to position [401, 0]
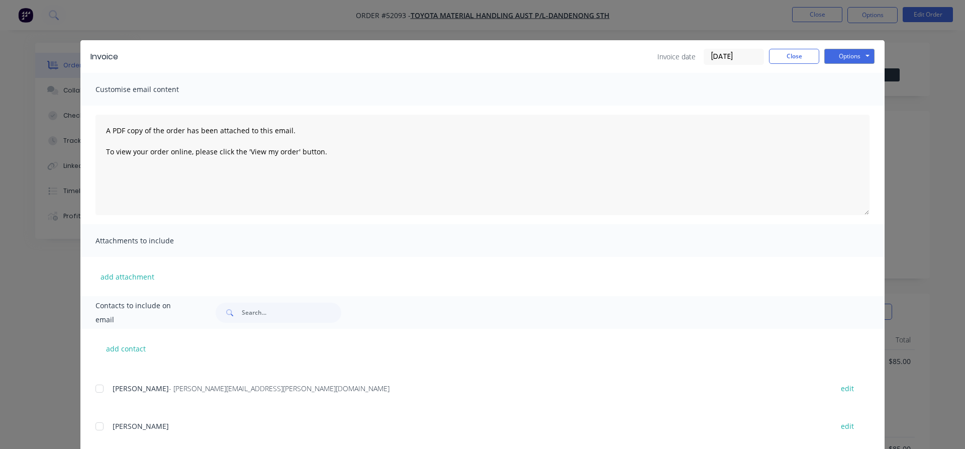
click at [102, 391] on div at bounding box center [99, 389] width 20 height 20
click at [853, 53] on button "Options" at bounding box center [849, 56] width 50 height 15
click at [845, 109] on button "Email" at bounding box center [856, 107] width 64 height 17
click at [804, 56] on button "Close" at bounding box center [794, 56] width 50 height 15
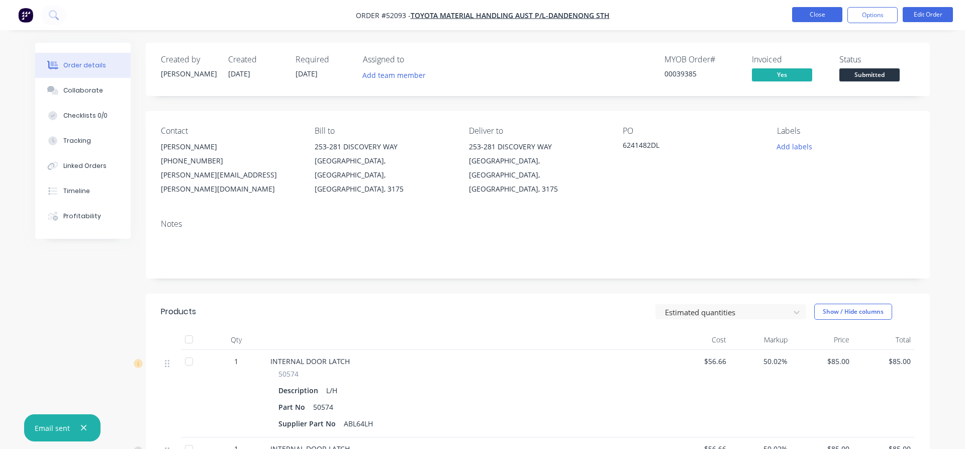
click at [821, 18] on button "Close" at bounding box center [817, 14] width 50 height 15
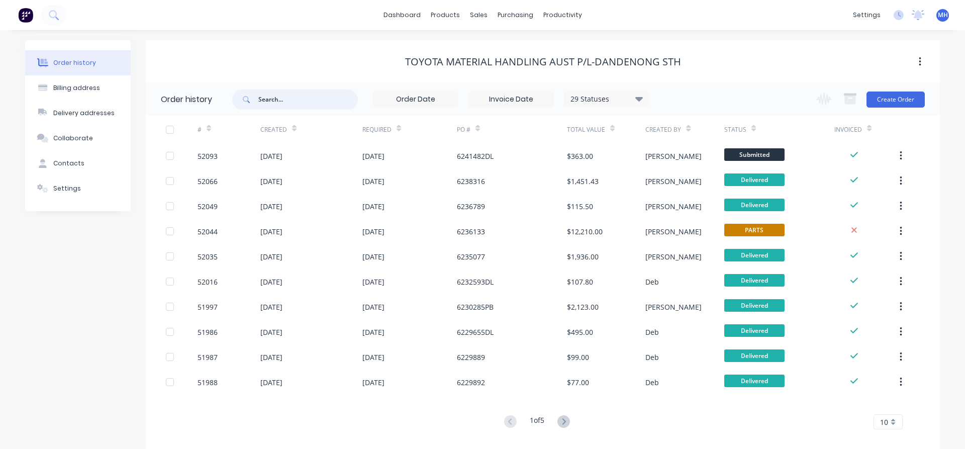
drag, startPoint x: 288, startPoint y: 99, endPoint x: 236, endPoint y: 99, distance: 51.3
click at [258, 99] on input "text" at bounding box center [308, 99] width 100 height 20
click at [503, 49] on div "Sales Orders" at bounding box center [516, 48] width 41 height 9
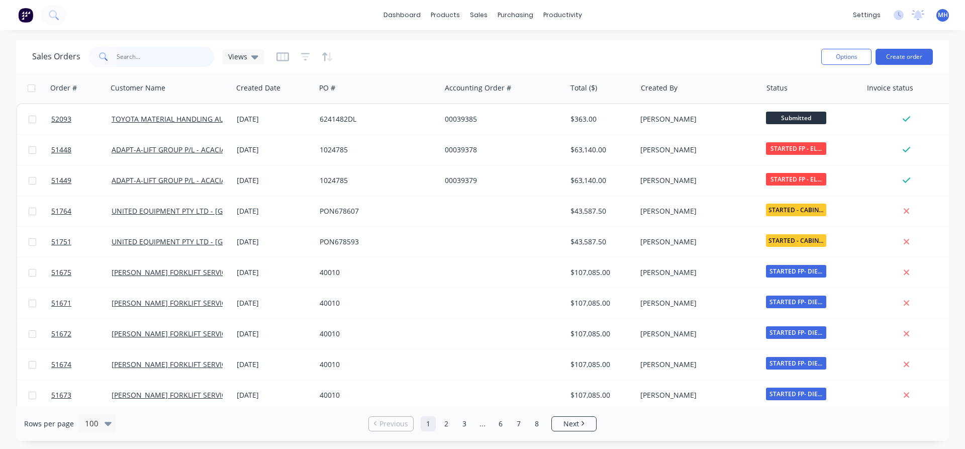
click at [147, 60] on input "text" at bounding box center [166, 57] width 98 height 20
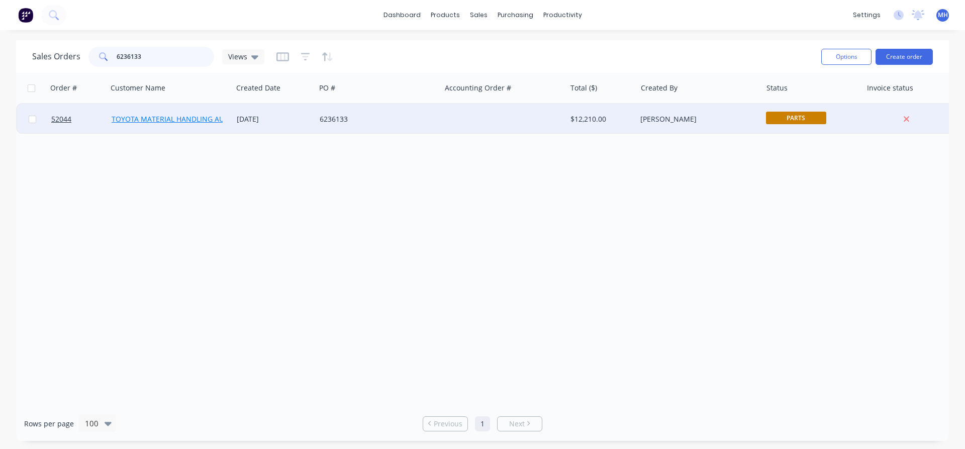
type input "6236133"
click at [192, 118] on link "TOYOTA MATERIAL HANDLING AUST P/L-DANDENONG STH" at bounding box center [210, 119] width 196 height 10
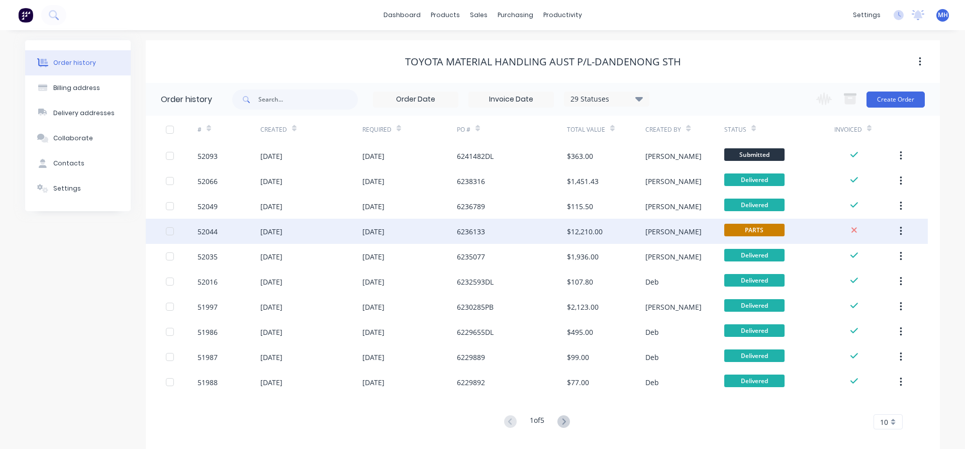
click at [473, 232] on div "6236133" at bounding box center [471, 231] width 28 height 11
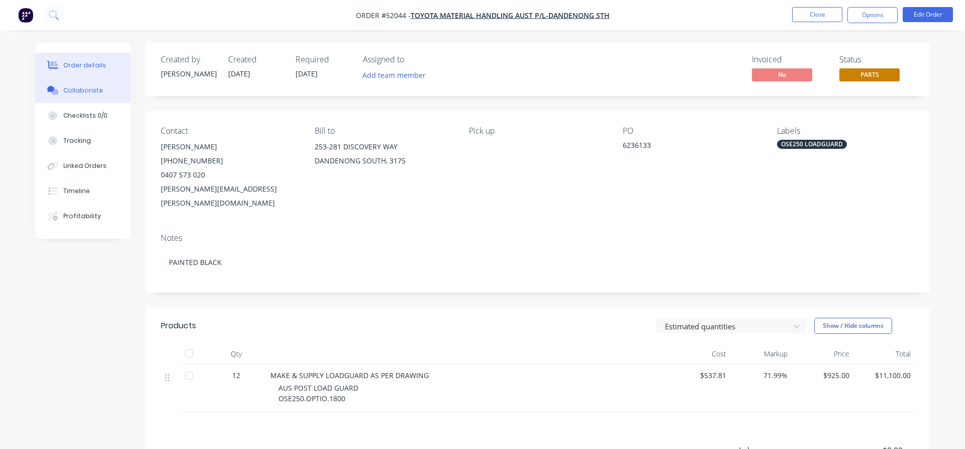
click at [81, 92] on div "Collaborate" at bounding box center [83, 90] width 40 height 9
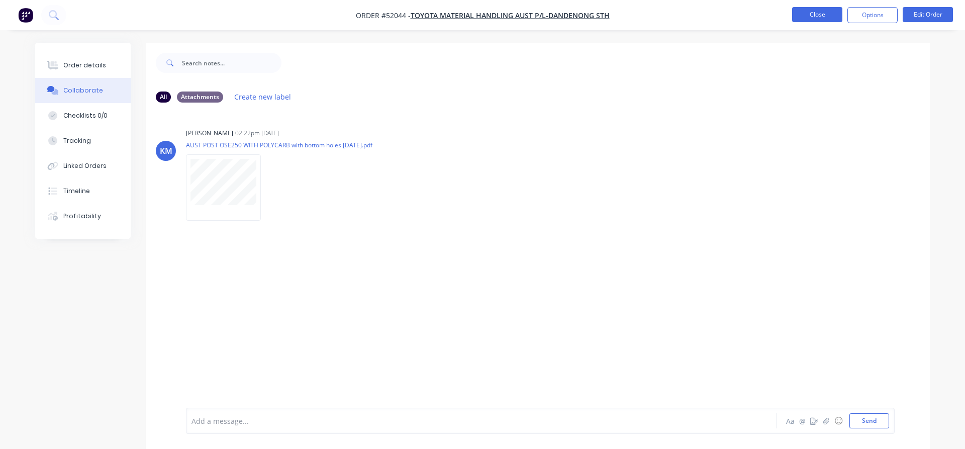
click at [817, 13] on button "Close" at bounding box center [817, 14] width 50 height 15
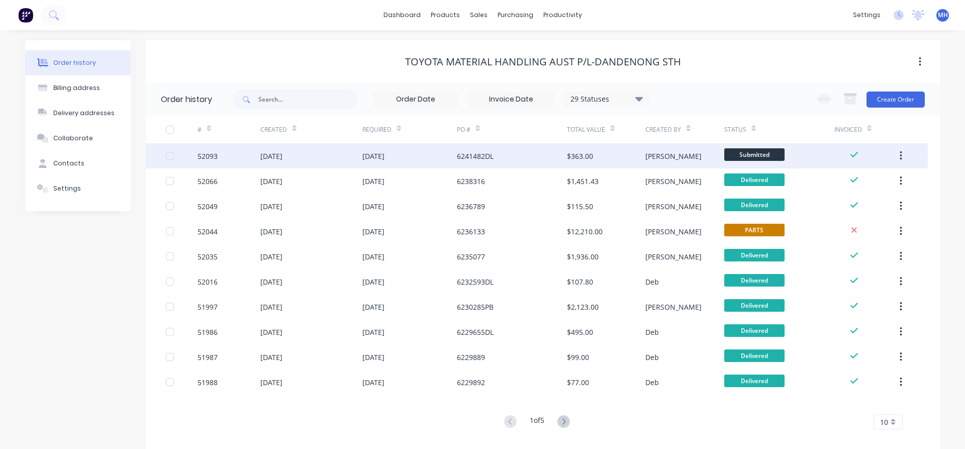
click at [381, 156] on div "[DATE]" at bounding box center [373, 156] width 22 height 11
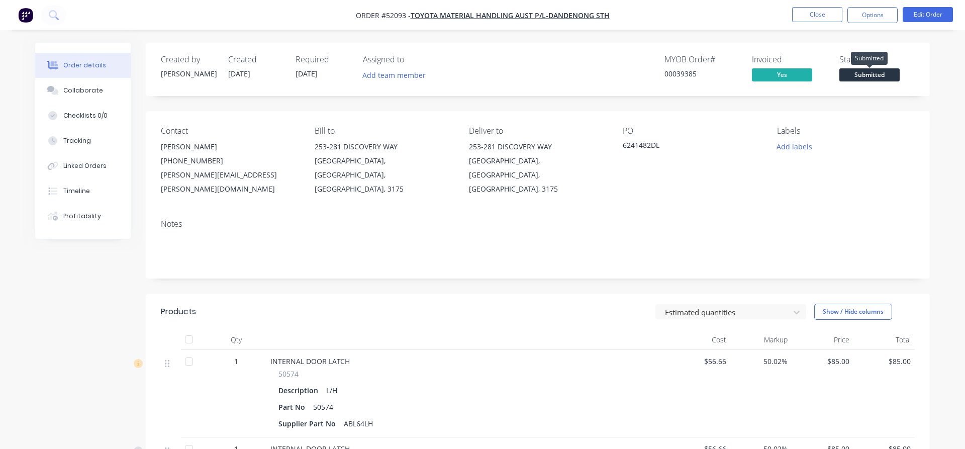
click at [864, 74] on span "Submitted" at bounding box center [869, 74] width 60 height 13
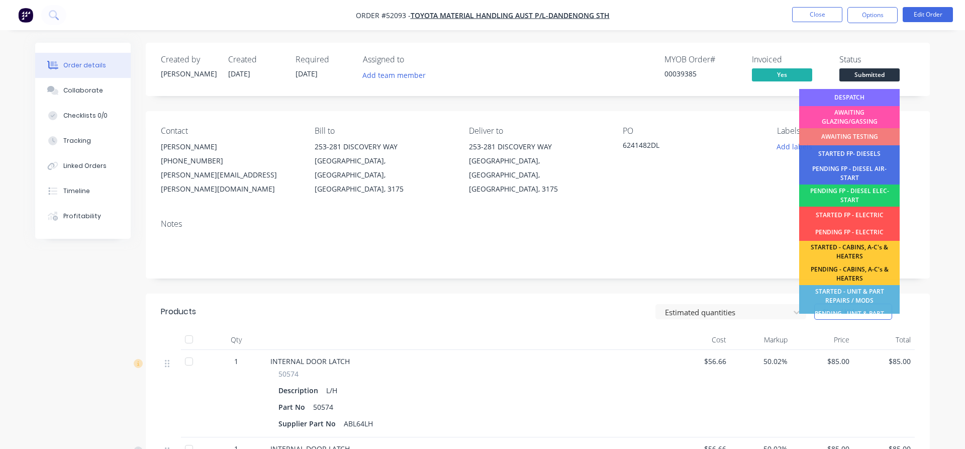
click at [864, 97] on div "DESPATCH" at bounding box center [849, 97] width 101 height 17
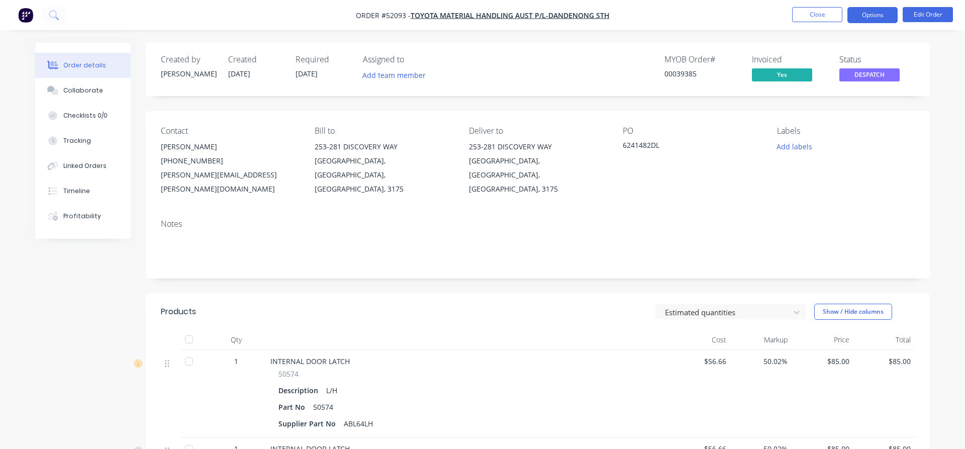
click at [869, 14] on button "Options" at bounding box center [873, 15] width 50 height 16
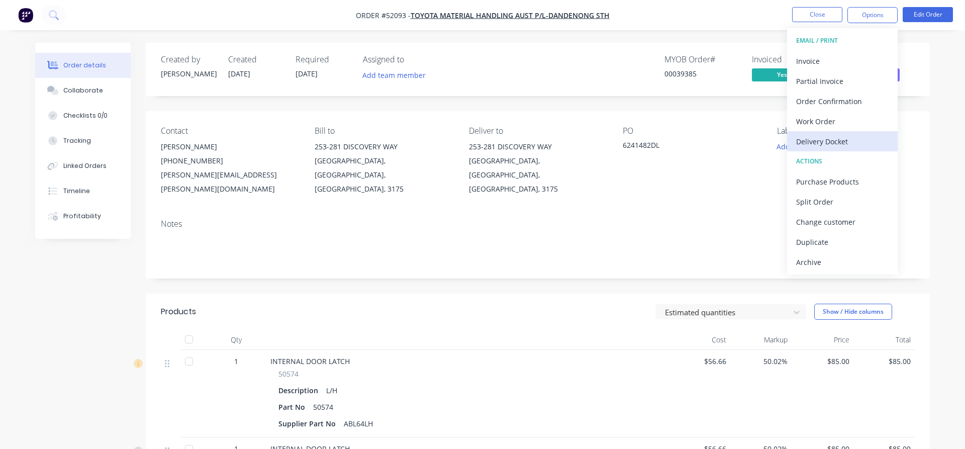
click at [825, 142] on div "Delivery Docket" at bounding box center [842, 141] width 92 height 15
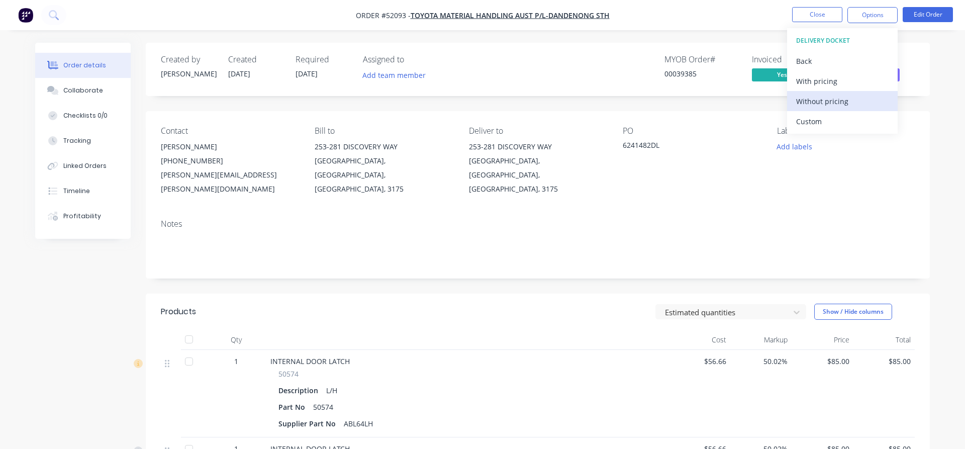
click at [824, 100] on div "Without pricing" at bounding box center [842, 101] width 92 height 15
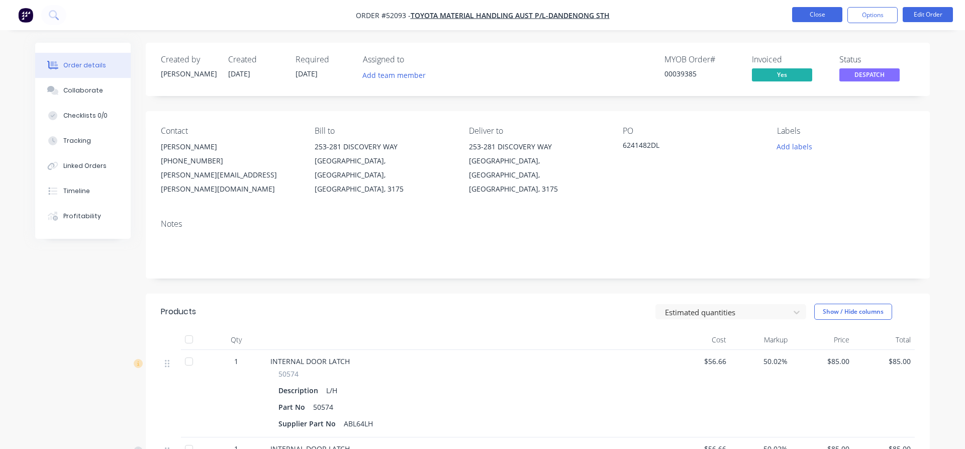
click at [811, 15] on button "Close" at bounding box center [817, 14] width 50 height 15
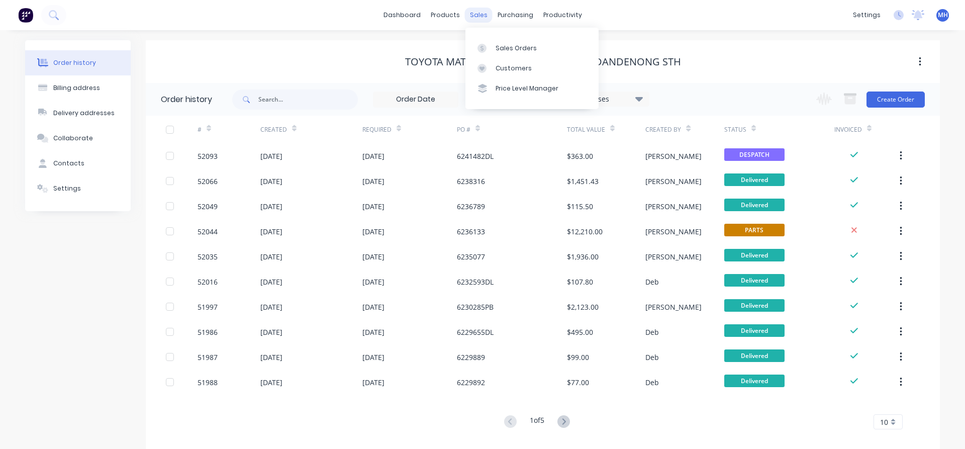
click at [468, 17] on div "sales" at bounding box center [479, 15] width 28 height 15
click at [501, 44] on div "Sales Orders" at bounding box center [516, 48] width 41 height 9
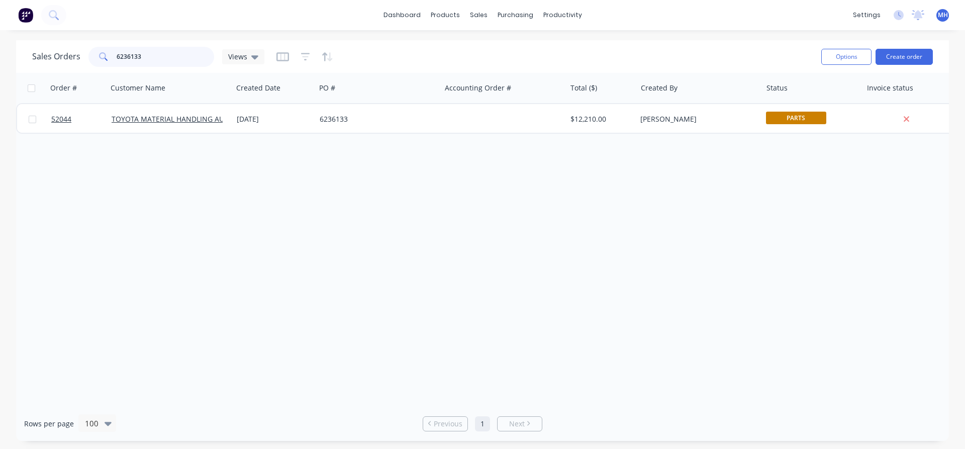
drag, startPoint x: 142, startPoint y: 55, endPoint x: 9, endPoint y: 57, distance: 132.7
click at [117, 57] on input "6236133" at bounding box center [166, 57] width 98 height 20
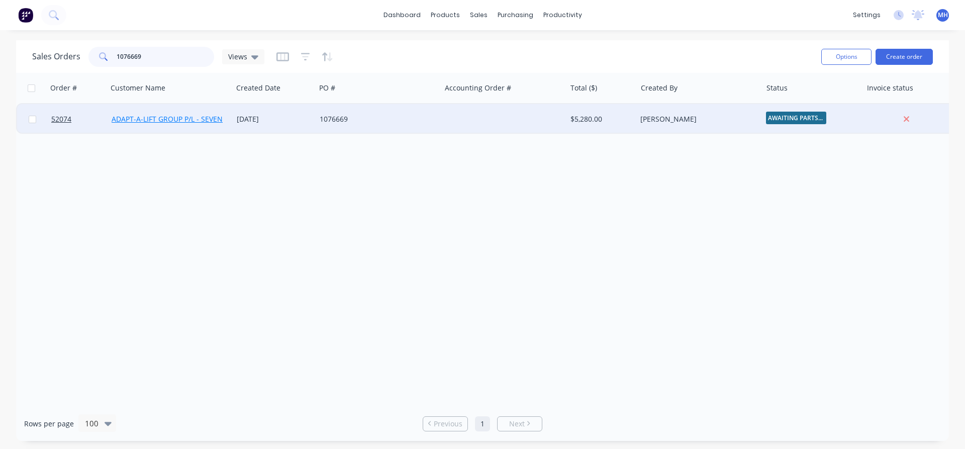
type input "1076669"
click at [142, 121] on link "ADAPT-A-LIFT GROUP P/L - SEVEN HILLS" at bounding box center [177, 119] width 131 height 10
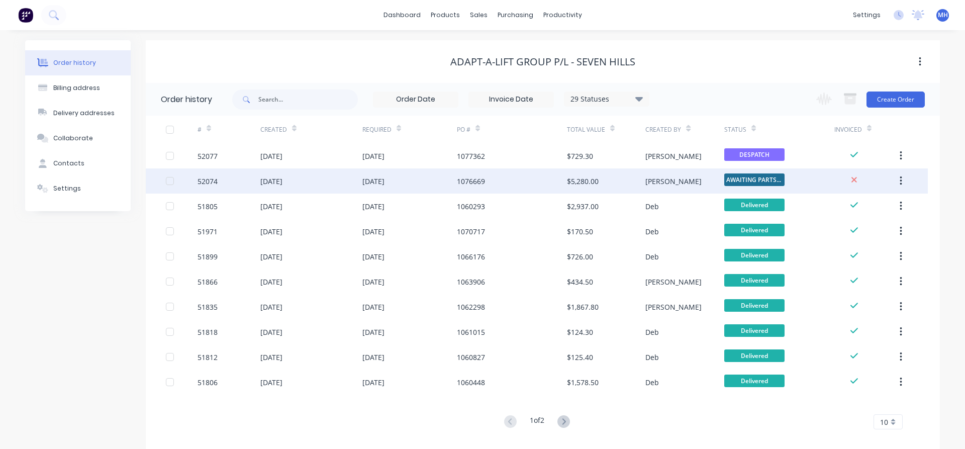
click at [451, 187] on div "[DATE]" at bounding box center [409, 180] width 95 height 25
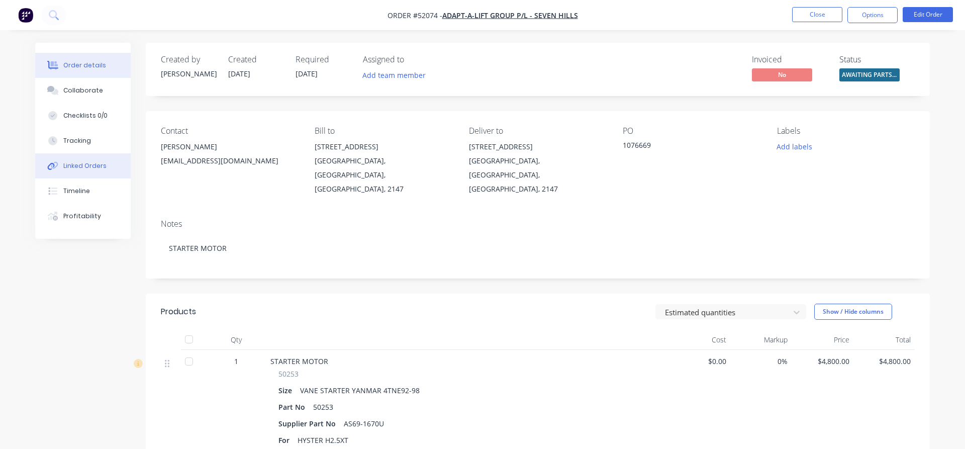
click at [73, 165] on div "Linked Orders" at bounding box center [84, 165] width 43 height 9
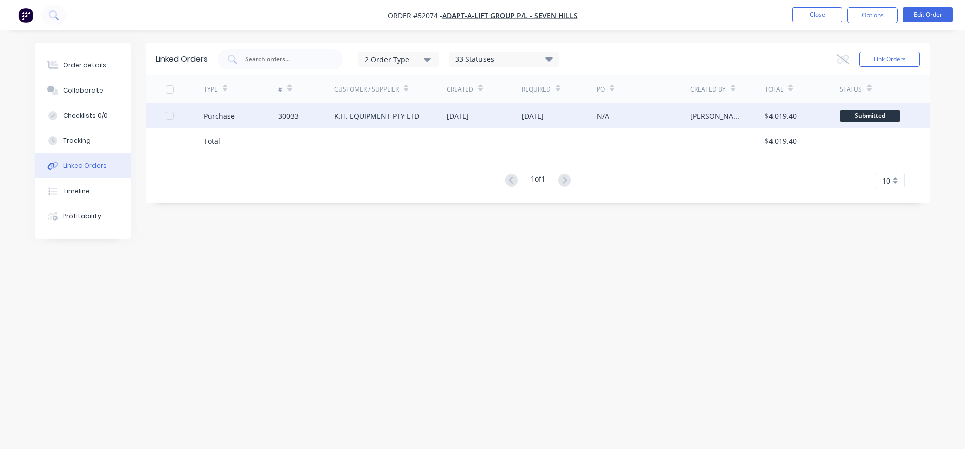
click at [385, 118] on div "K.H. EQUIPMENT PTY LTD" at bounding box center [376, 116] width 85 height 11
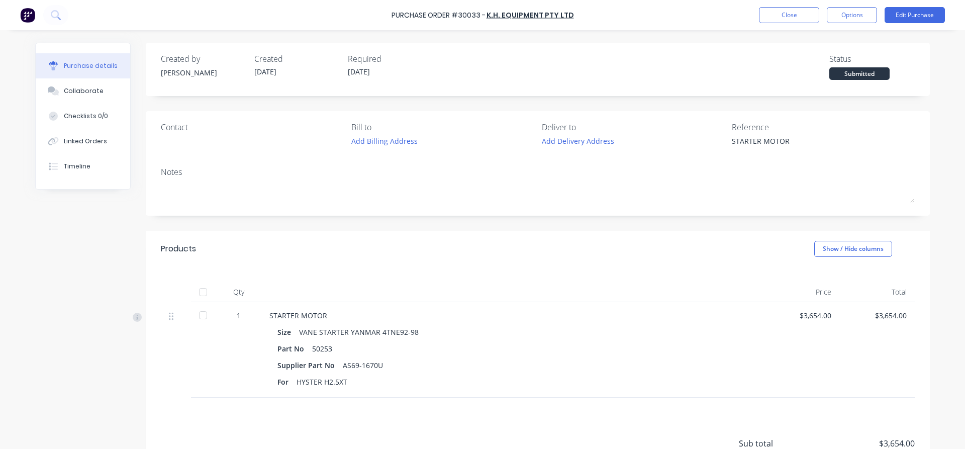
type textarea "x"
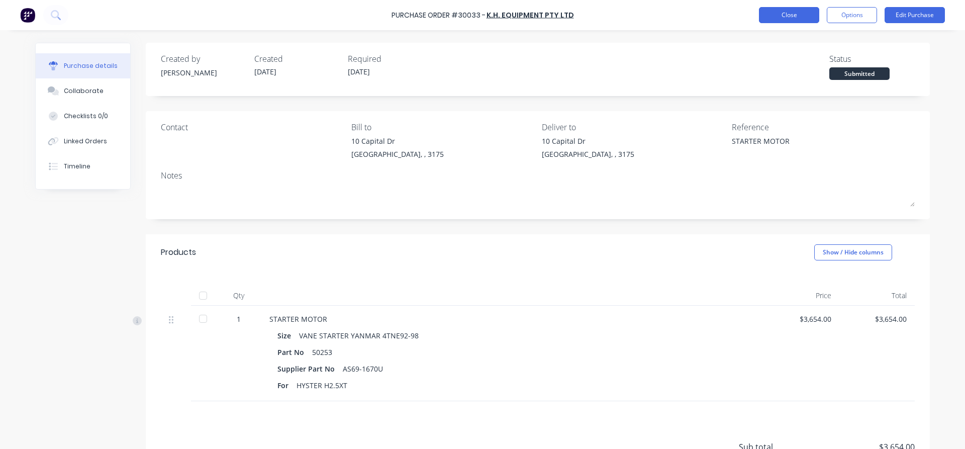
click at [782, 13] on button "Close" at bounding box center [789, 15] width 60 height 16
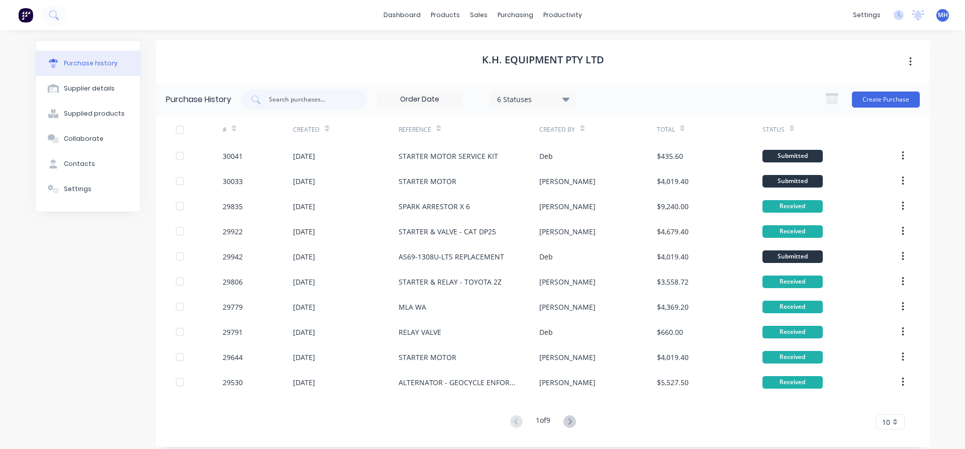
click at [79, 62] on div "Purchase history" at bounding box center [91, 63] width 54 height 9
click at [67, 93] on button "Supplier details" at bounding box center [88, 88] width 105 height 25
select select "AU"
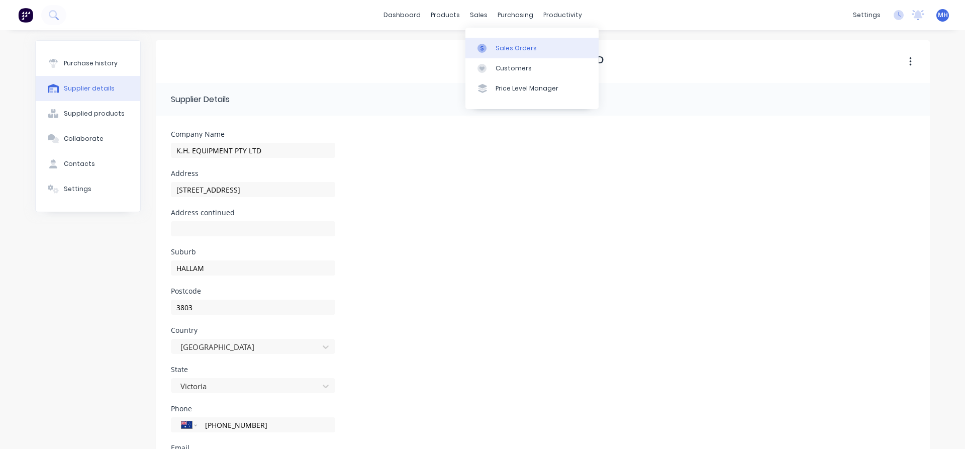
click at [509, 48] on div "Sales Orders" at bounding box center [516, 48] width 41 height 9
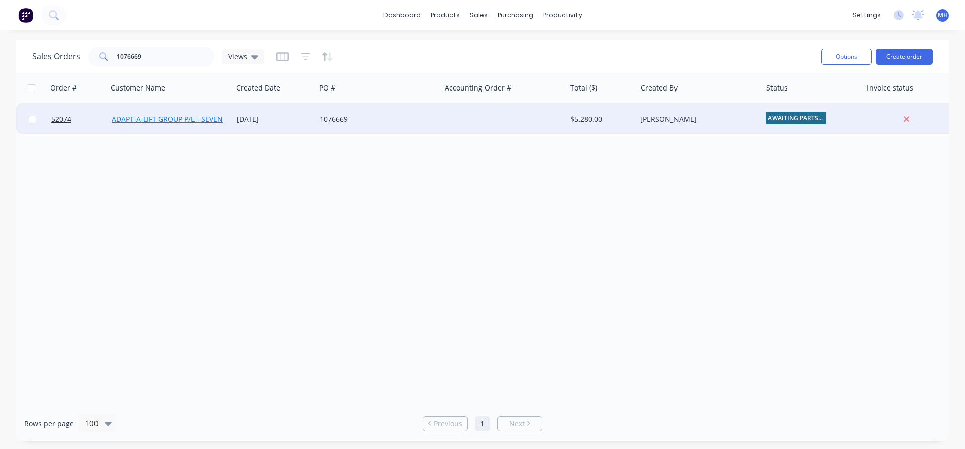
click at [169, 120] on link "ADAPT-A-LIFT GROUP P/L - SEVEN HILLS" at bounding box center [177, 119] width 131 height 10
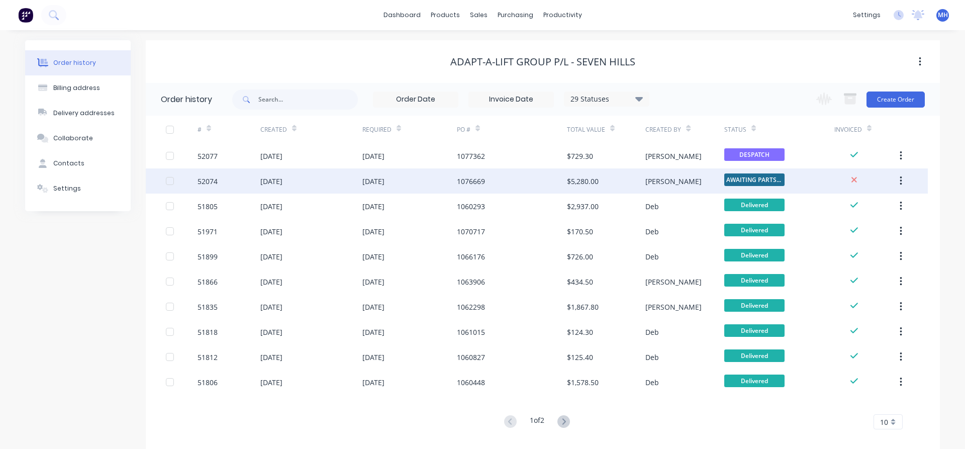
click at [475, 181] on div "1076669" at bounding box center [471, 181] width 28 height 11
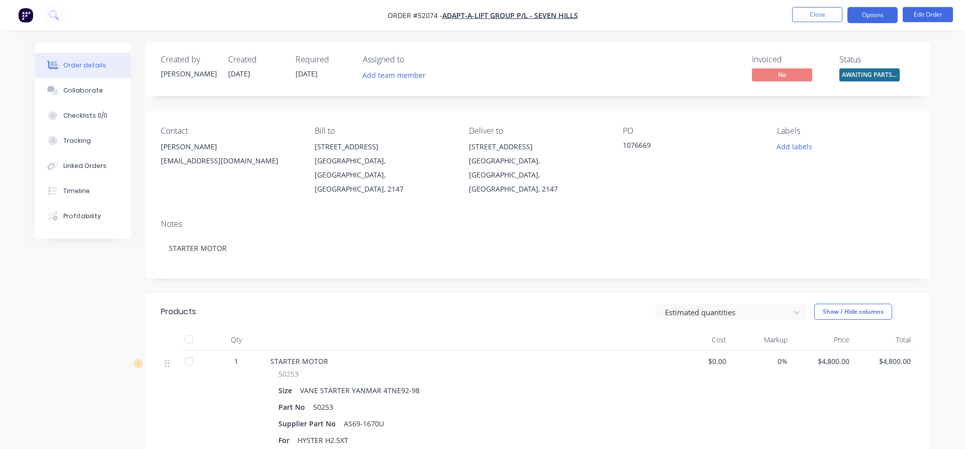
click at [863, 19] on button "Options" at bounding box center [873, 15] width 50 height 16
click at [599, 294] on header "Products Estimated quantities Show / Hide columns" at bounding box center [538, 312] width 784 height 36
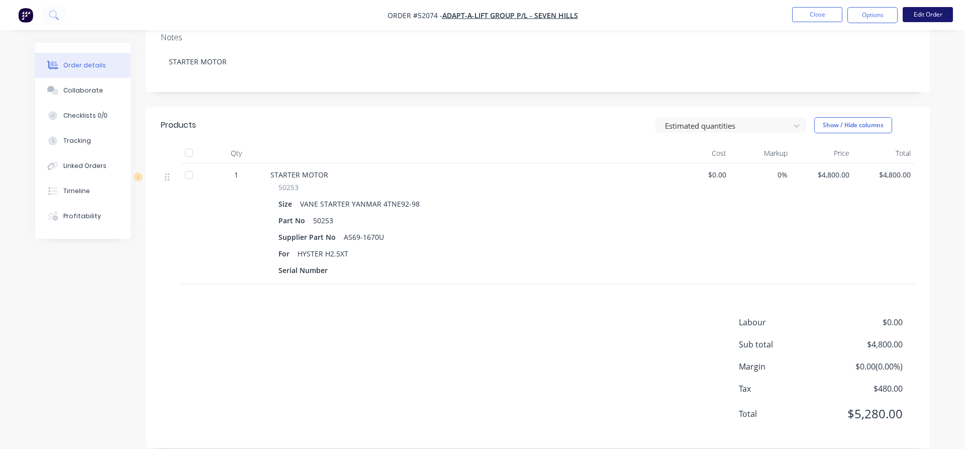
click at [938, 11] on button "Edit Order" at bounding box center [928, 14] width 50 height 15
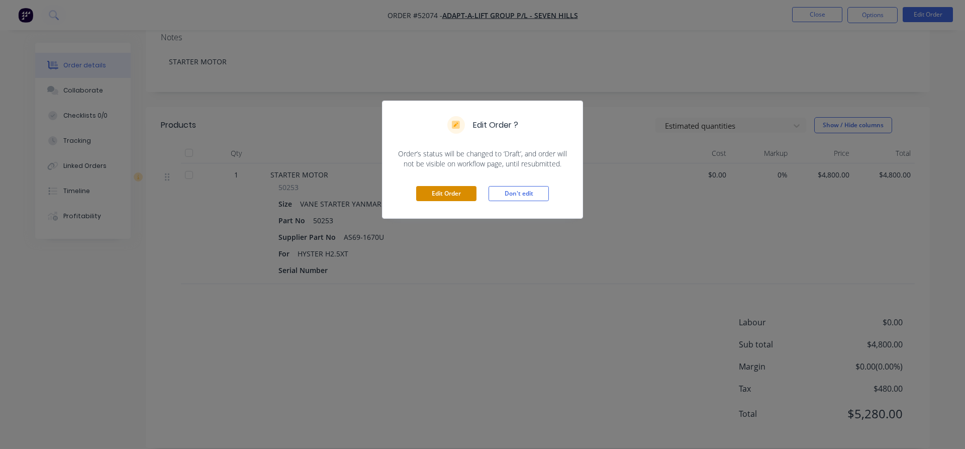
click at [451, 200] on button "Edit Order" at bounding box center [446, 193] width 60 height 15
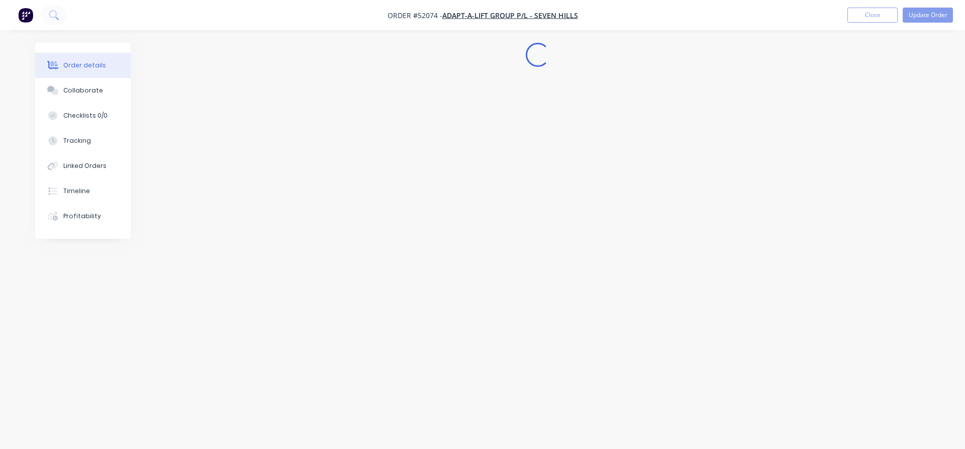
scroll to position [0, 0]
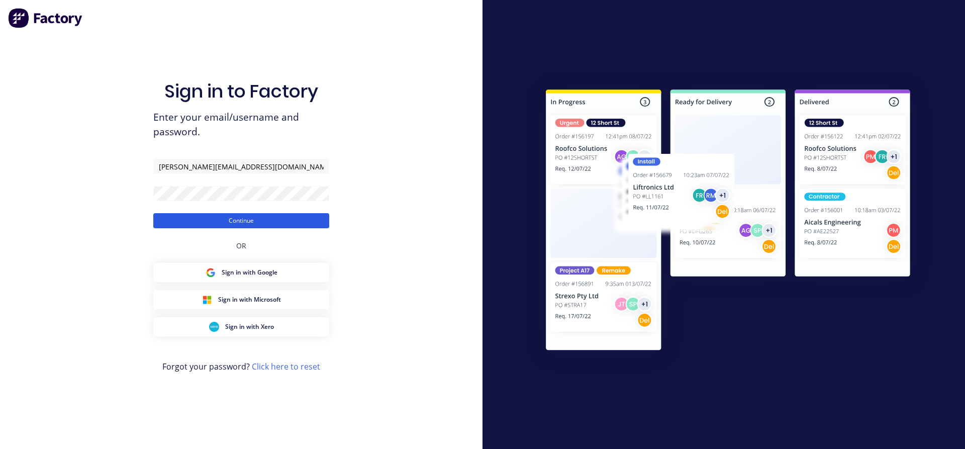
click at [260, 214] on button "Continue" at bounding box center [241, 220] width 176 height 15
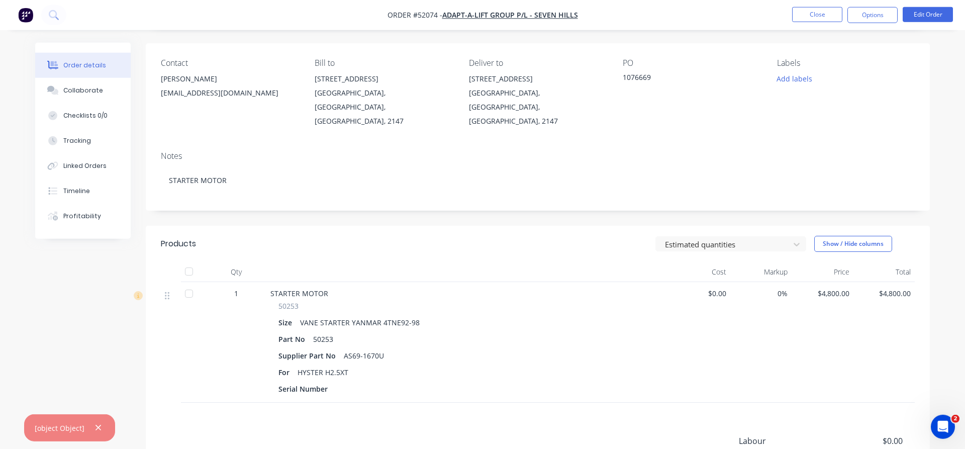
scroll to position [186, 0]
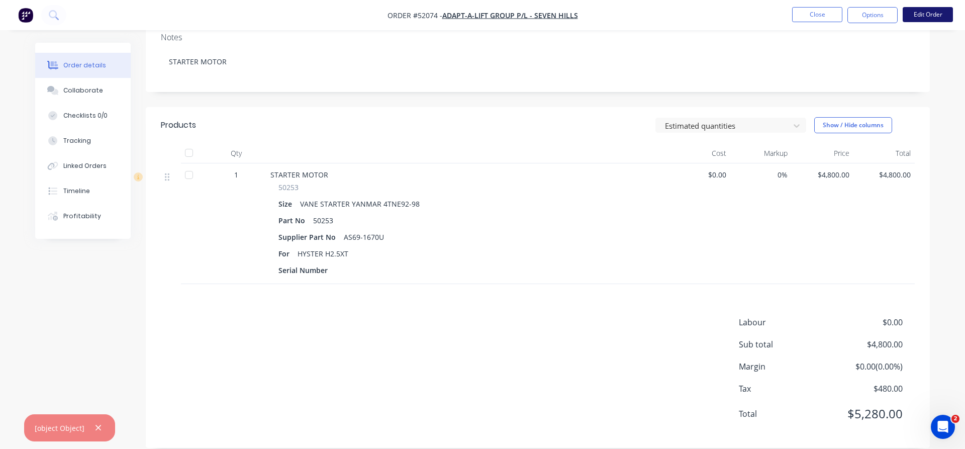
click at [930, 18] on button "Edit Order" at bounding box center [928, 14] width 50 height 15
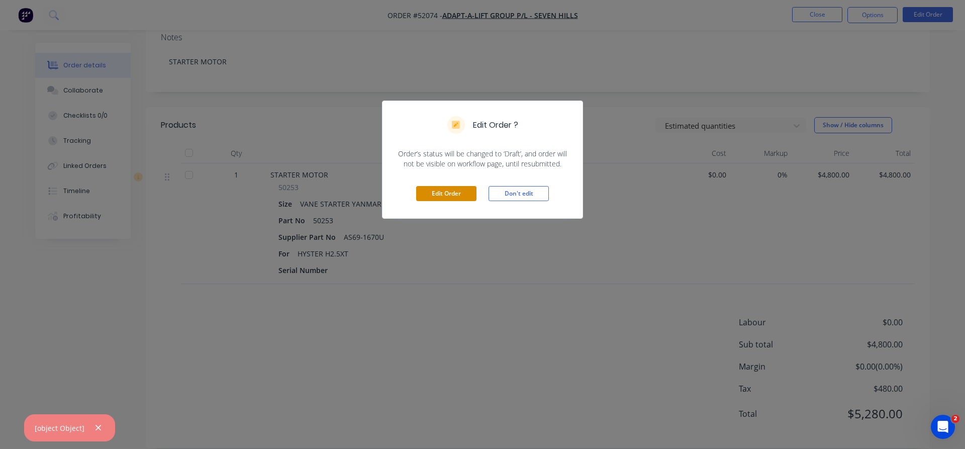
click at [466, 196] on button "Edit Order" at bounding box center [446, 193] width 60 height 15
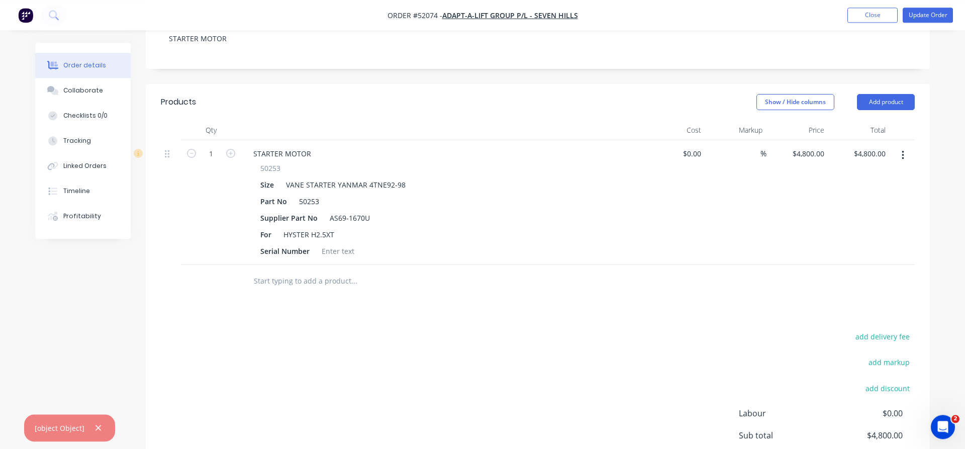
scroll to position [256, 0]
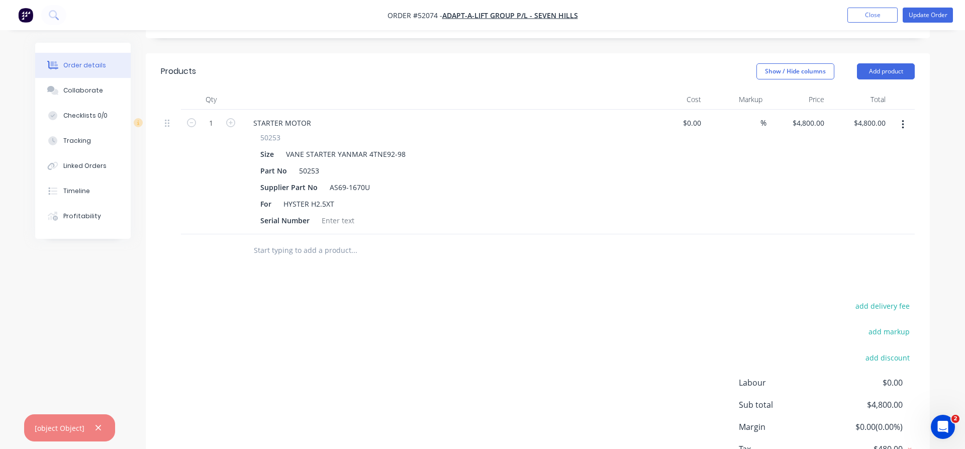
click at [254, 240] on input "text" at bounding box center [353, 250] width 201 height 20
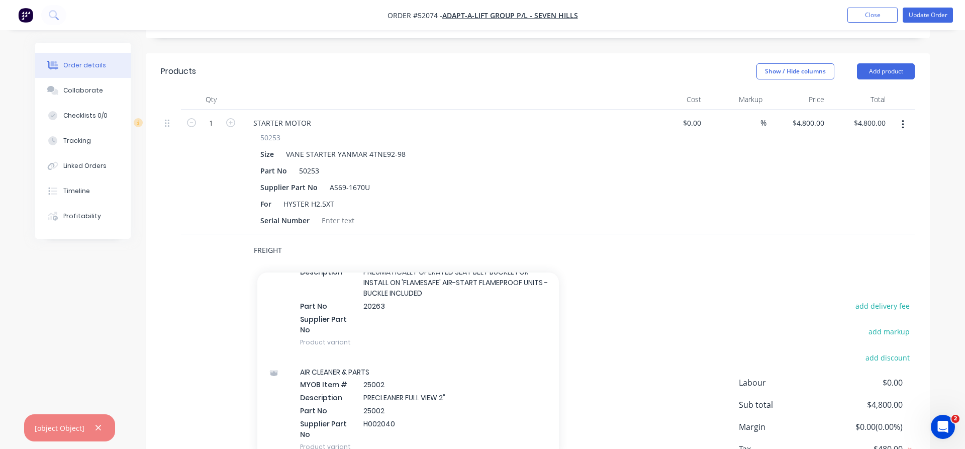
scroll to position [115, 0]
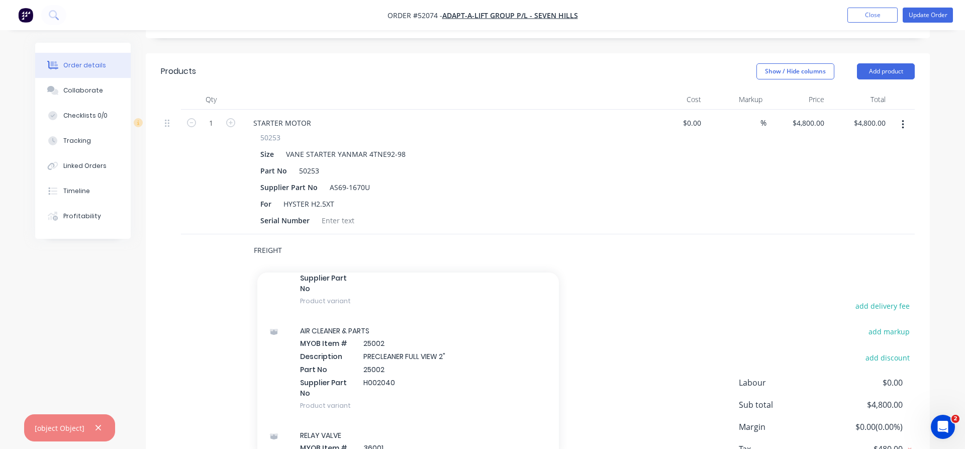
type input "FREIGHT"
click at [474, 240] on div "FREIGHT Add FREIGHT to order 'FLAMESAFE' PNEUMATIC SEAT BELT BUCKLE MYOB Item #…" at bounding box center [396, 250] width 302 height 20
click at [109, 310] on div "Created by [PERSON_NAME] Created [DATE] Required [DATE] Assigned to Add team me…" at bounding box center [482, 154] width 895 height 737
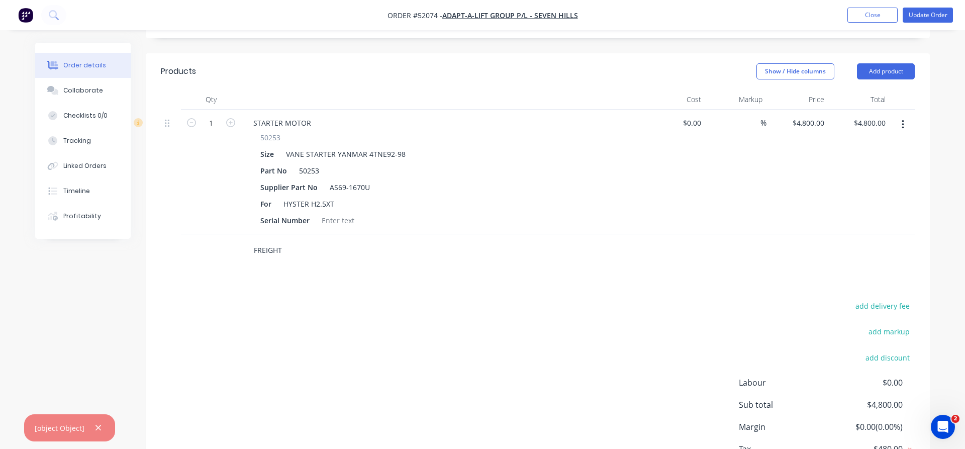
drag, startPoint x: 291, startPoint y: 237, endPoint x: 262, endPoint y: 239, distance: 29.2
click at [292, 240] on input "FREIGHT" at bounding box center [353, 250] width 201 height 20
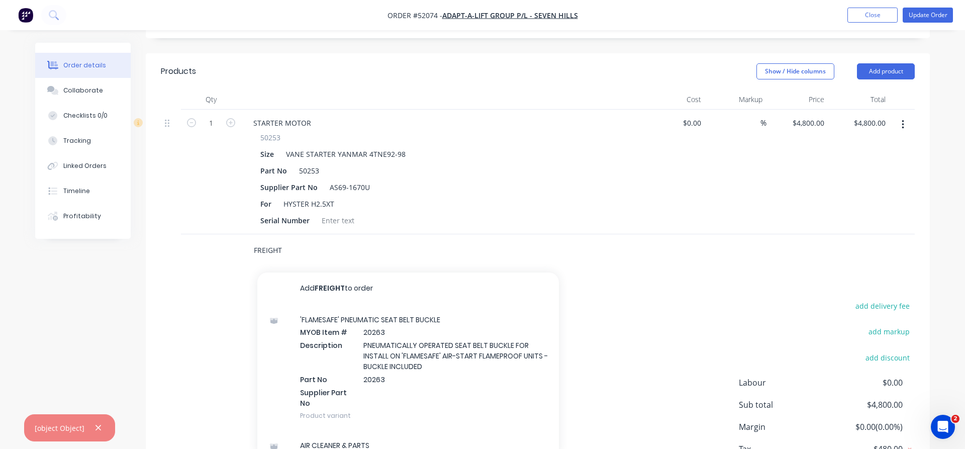
drag, startPoint x: 276, startPoint y: 236, endPoint x: 234, endPoint y: 239, distance: 42.8
click at [253, 240] on input "FREIGHT" at bounding box center [353, 250] width 201 height 20
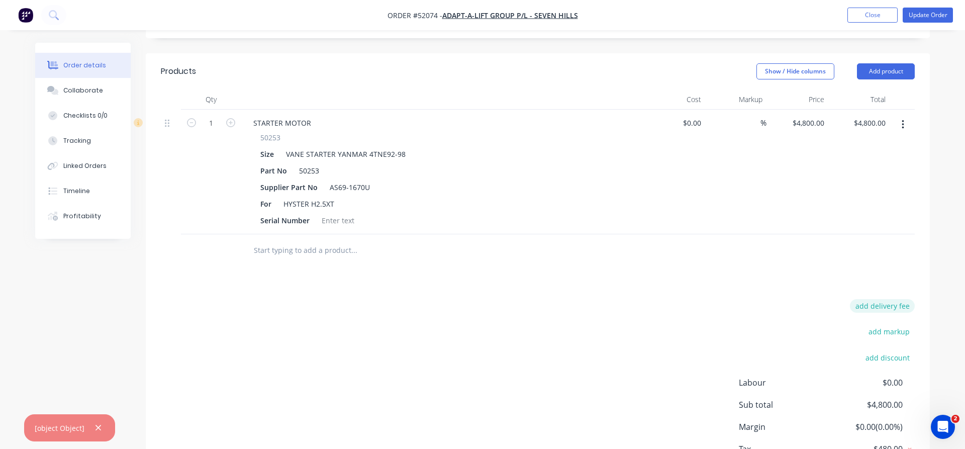
click at [891, 299] on button "add delivery fee" at bounding box center [882, 306] width 65 height 14
type input "40"
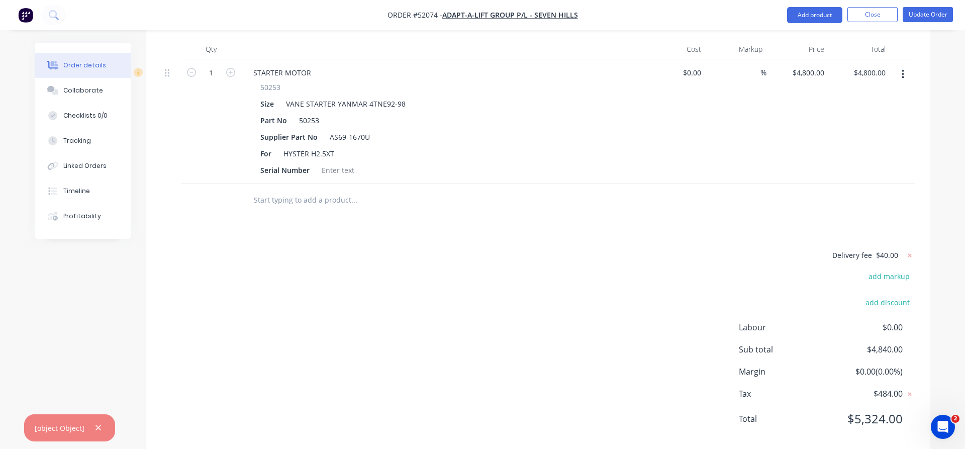
scroll to position [312, 0]
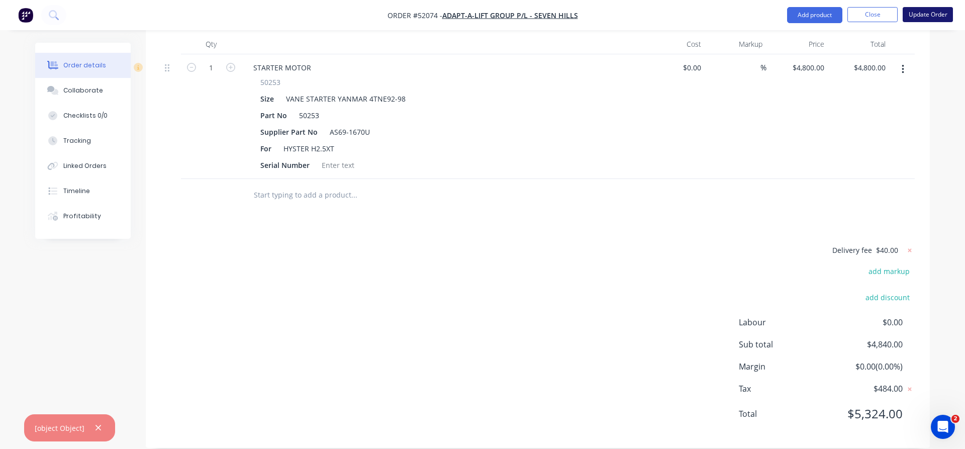
click at [920, 14] on button "Update Order" at bounding box center [928, 14] width 50 height 15
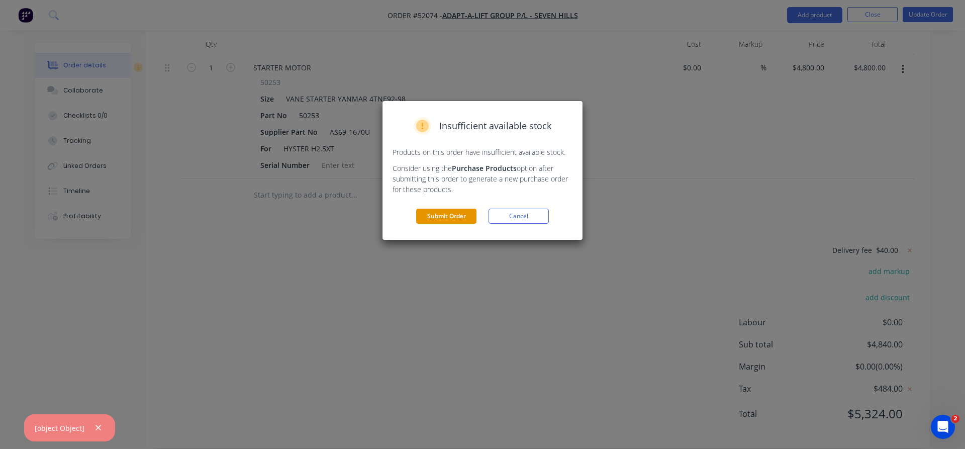
click at [447, 219] on button "Submit Order" at bounding box center [446, 216] width 60 height 15
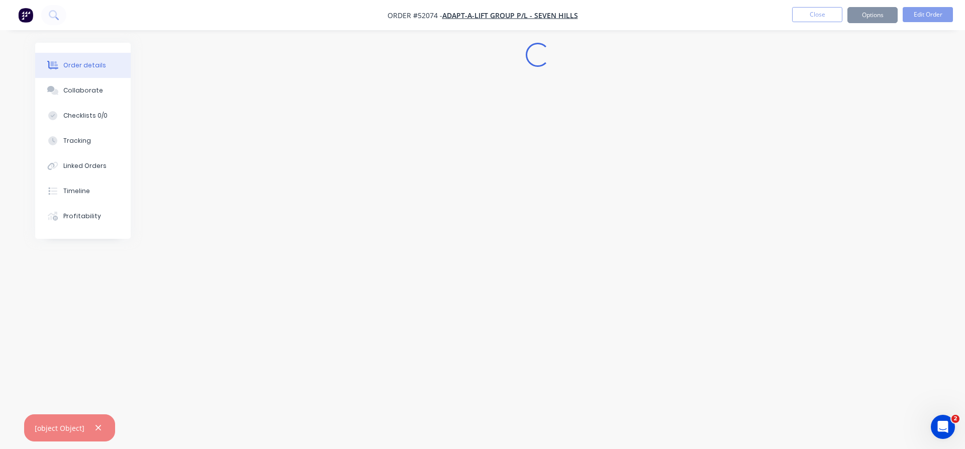
scroll to position [0, 0]
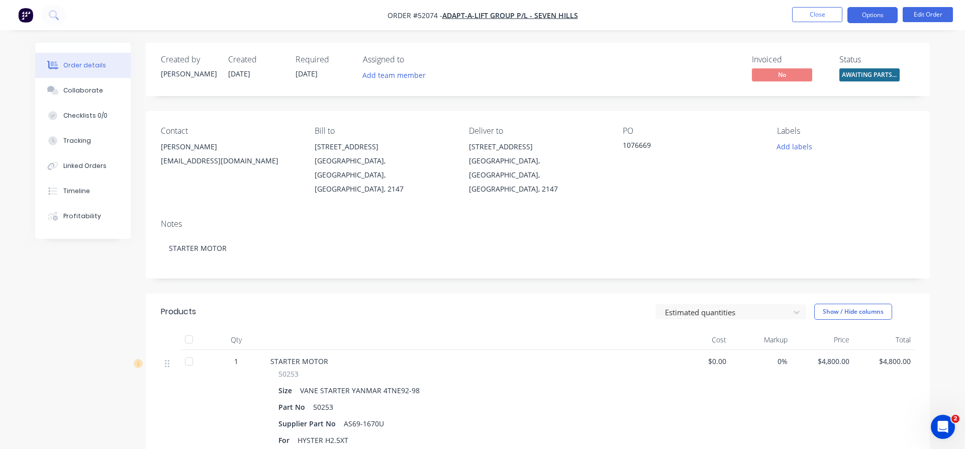
click at [866, 15] on button "Options" at bounding box center [873, 15] width 50 height 16
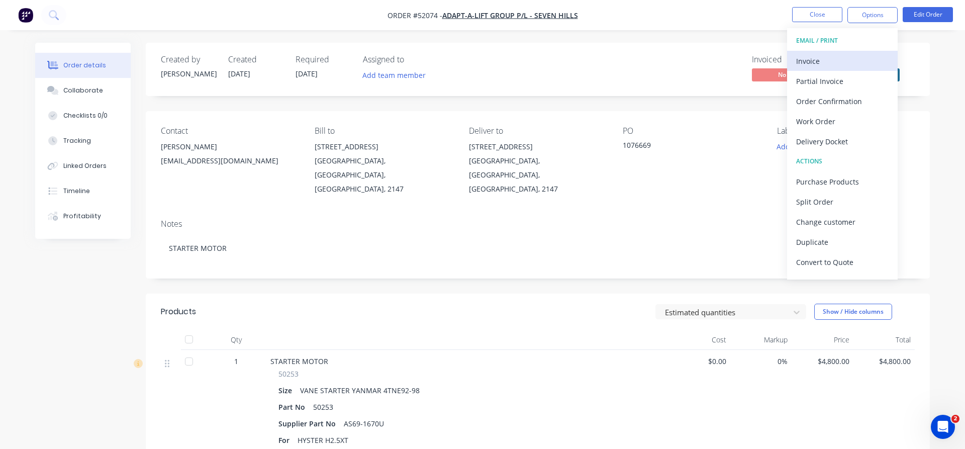
click at [822, 61] on div "Invoice" at bounding box center [842, 61] width 92 height 15
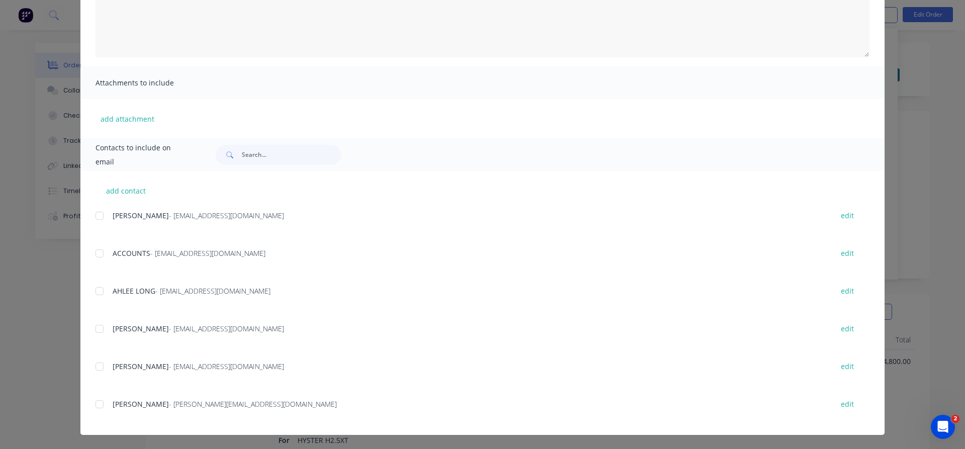
scroll to position [172, 0]
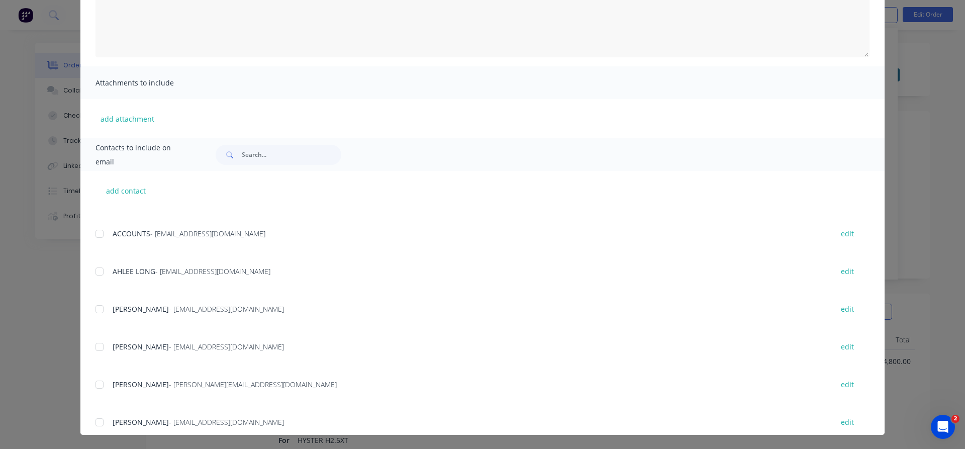
click at [100, 236] on div at bounding box center [99, 234] width 20 height 20
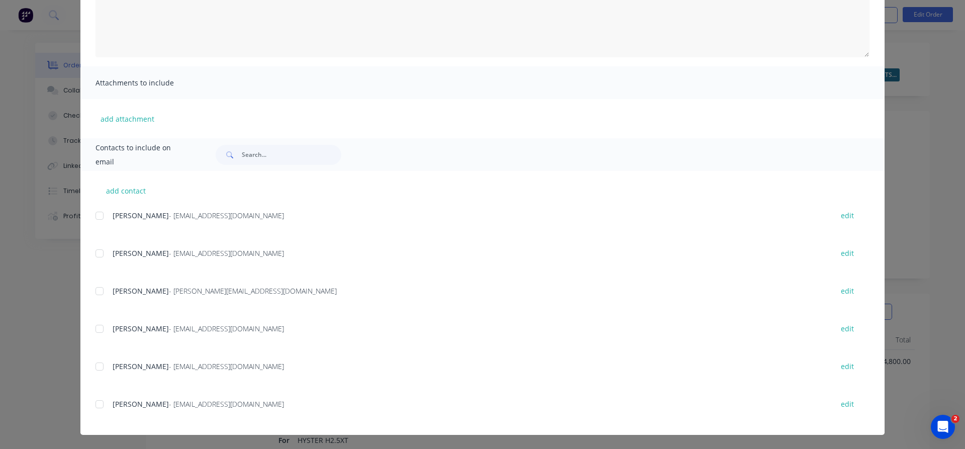
click at [102, 328] on div at bounding box center [99, 329] width 20 height 20
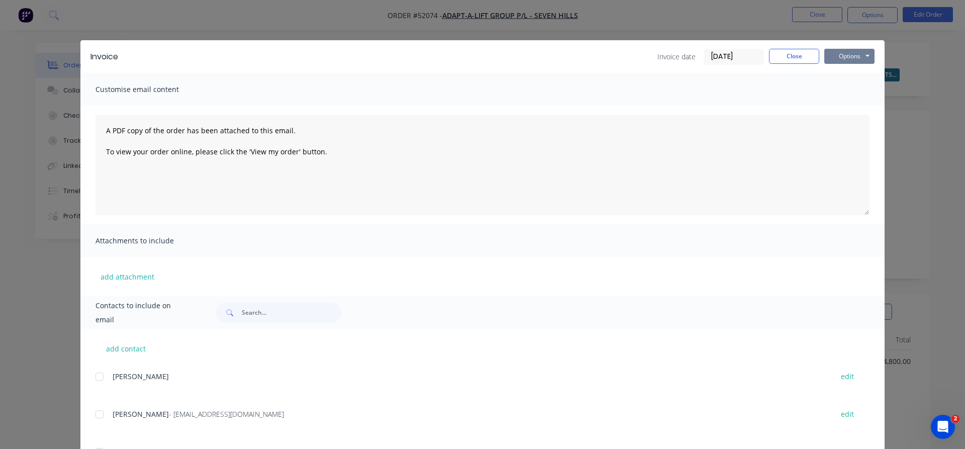
click at [841, 56] on button "Options" at bounding box center [849, 56] width 50 height 15
click at [852, 107] on button "Email" at bounding box center [856, 107] width 64 height 17
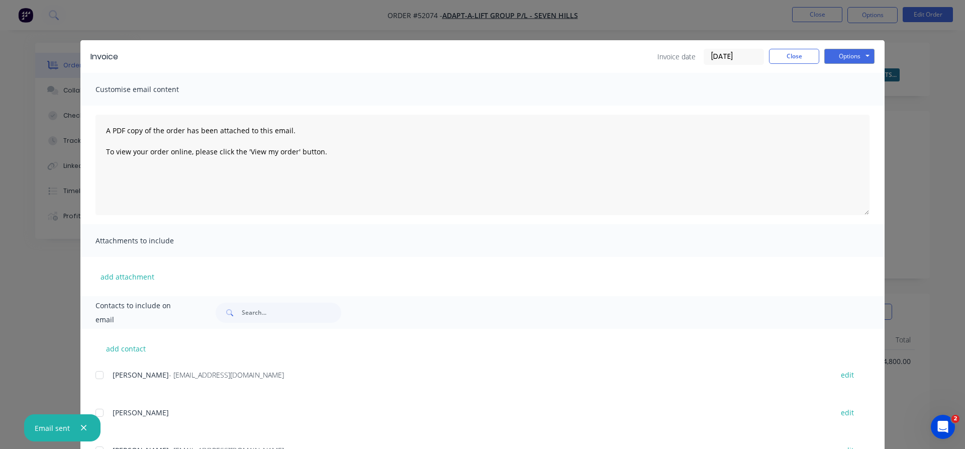
scroll to position [36, 0]
click at [792, 52] on button "Close" at bounding box center [794, 56] width 50 height 15
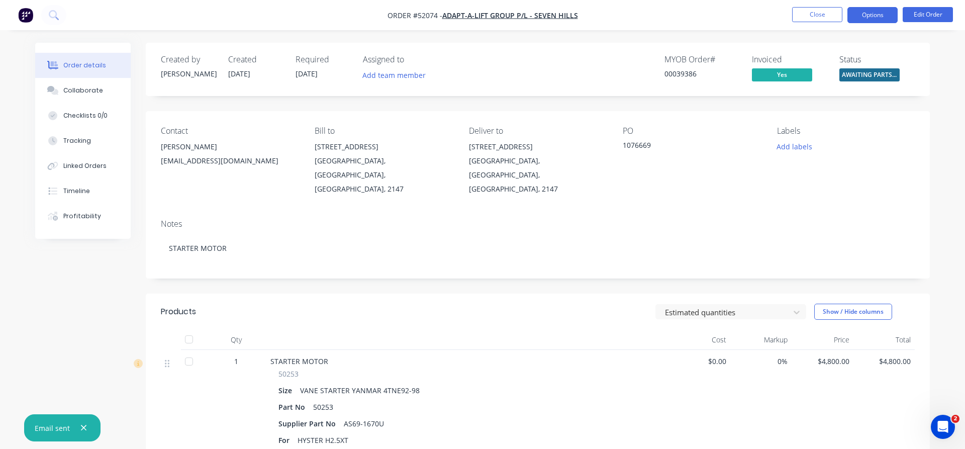
click at [864, 13] on button "Options" at bounding box center [873, 15] width 50 height 16
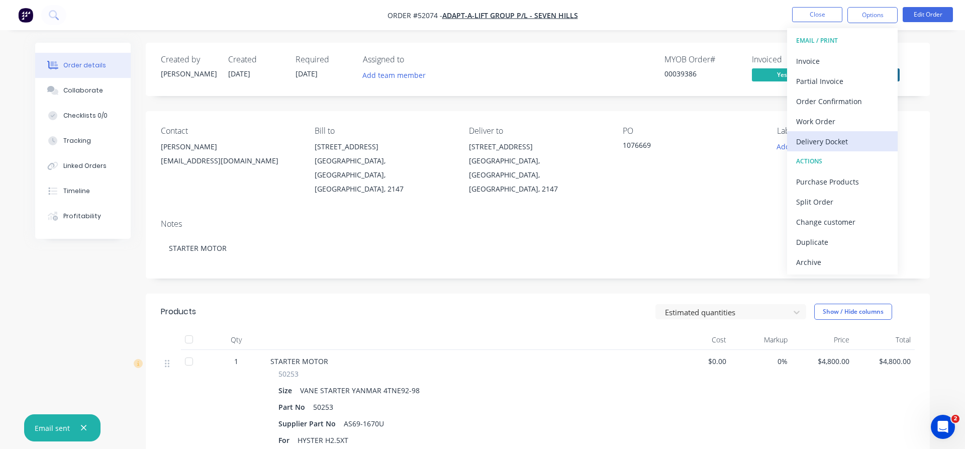
click at [826, 138] on div "Delivery Docket" at bounding box center [842, 141] width 92 height 15
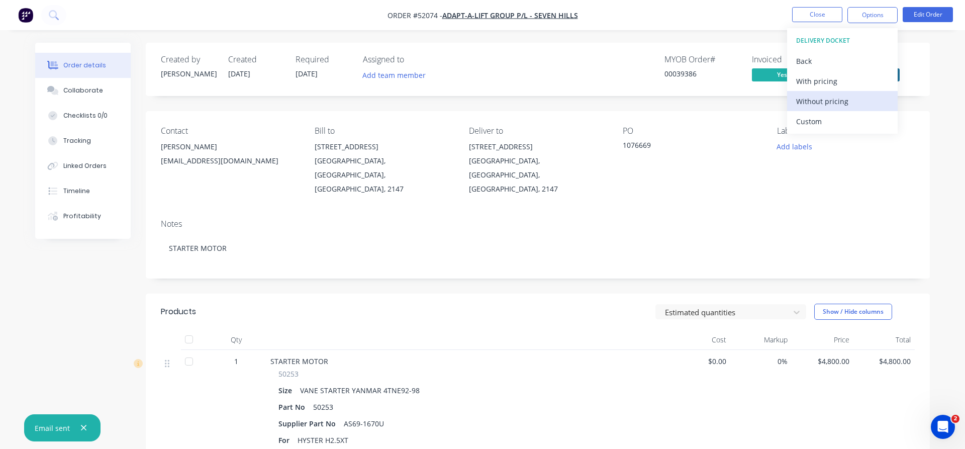
click at [828, 97] on div "Without pricing" at bounding box center [842, 101] width 92 height 15
click at [703, 185] on div "Contact [PERSON_NAME] [EMAIL_ADDRESS][DOMAIN_NAME] Bill to [STREET_ADDRESS] Del…" at bounding box center [538, 161] width 784 height 100
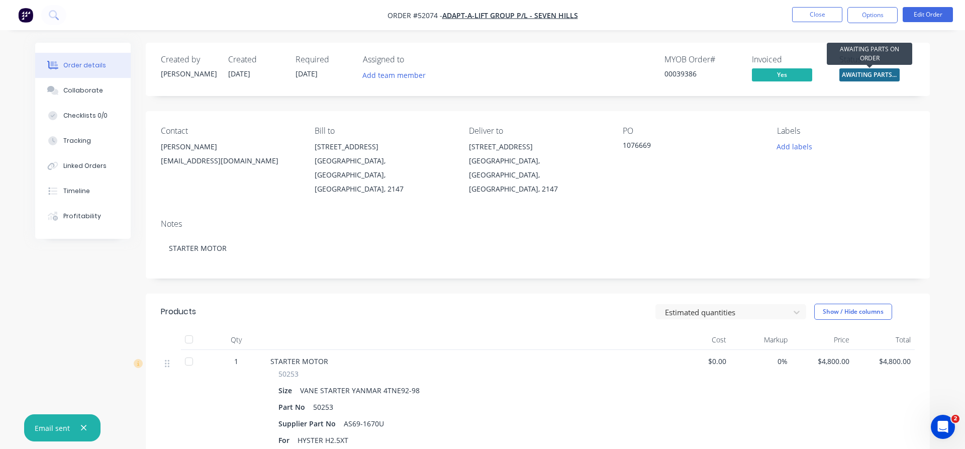
click at [866, 74] on span "AWAITING PARTS ..." at bounding box center [869, 74] width 60 height 13
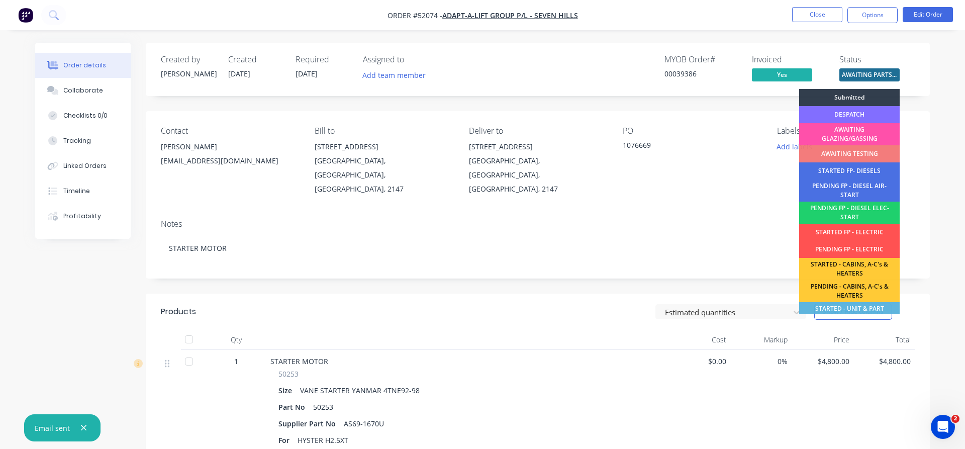
click at [849, 115] on div "DESPATCH" at bounding box center [849, 114] width 101 height 17
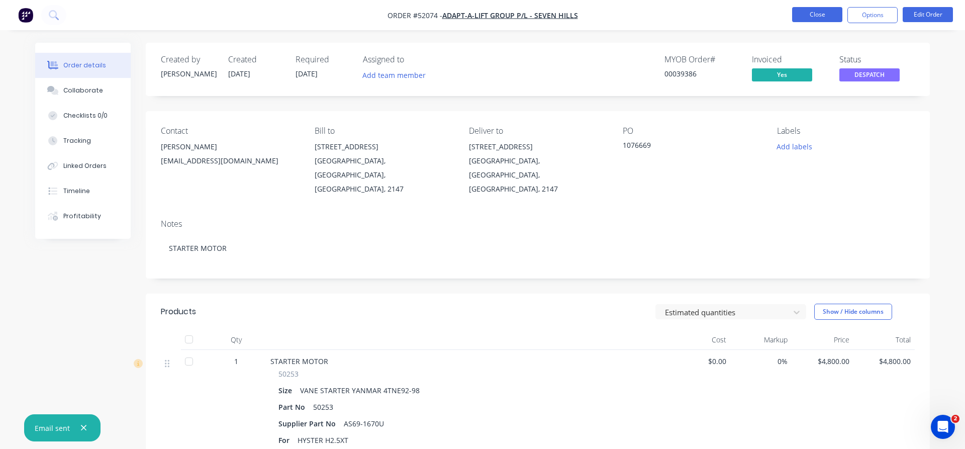
click at [818, 11] on button "Close" at bounding box center [817, 14] width 50 height 15
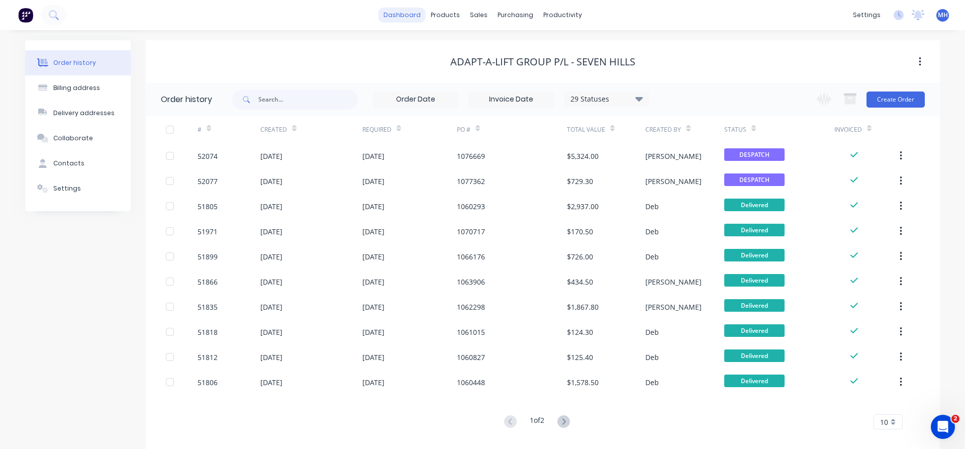
click at [409, 15] on link "dashboard" at bounding box center [402, 15] width 47 height 15
